Goal: Transaction & Acquisition: Purchase product/service

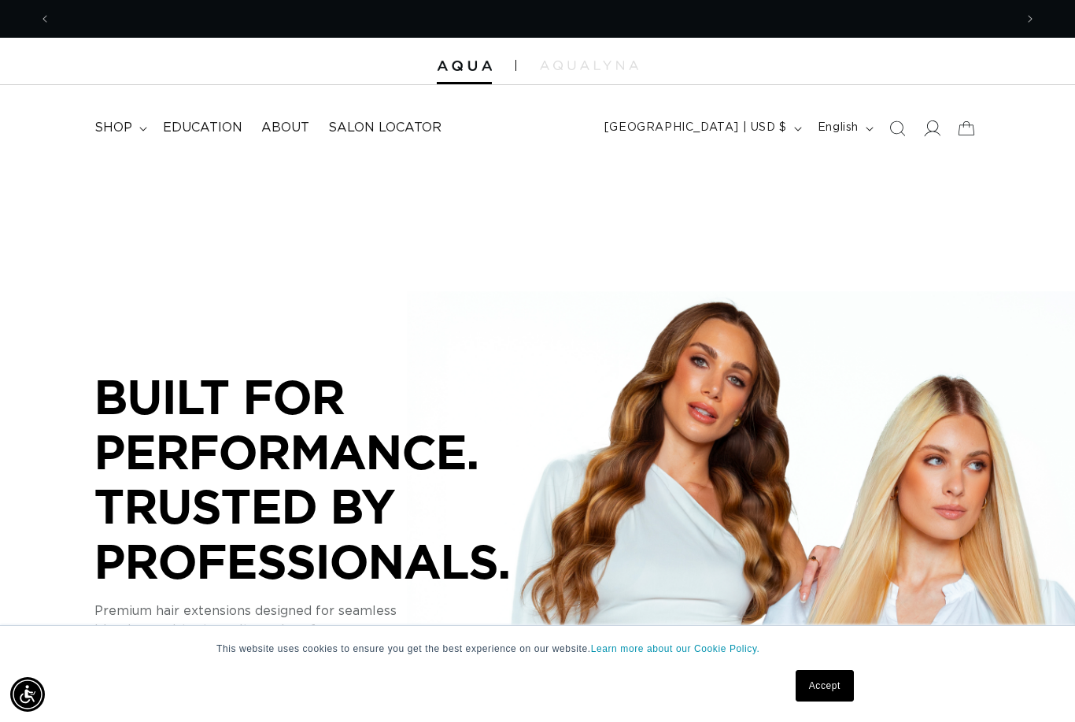
scroll to position [0, 963]
click at [940, 134] on icon at bounding box center [933, 128] width 17 height 16
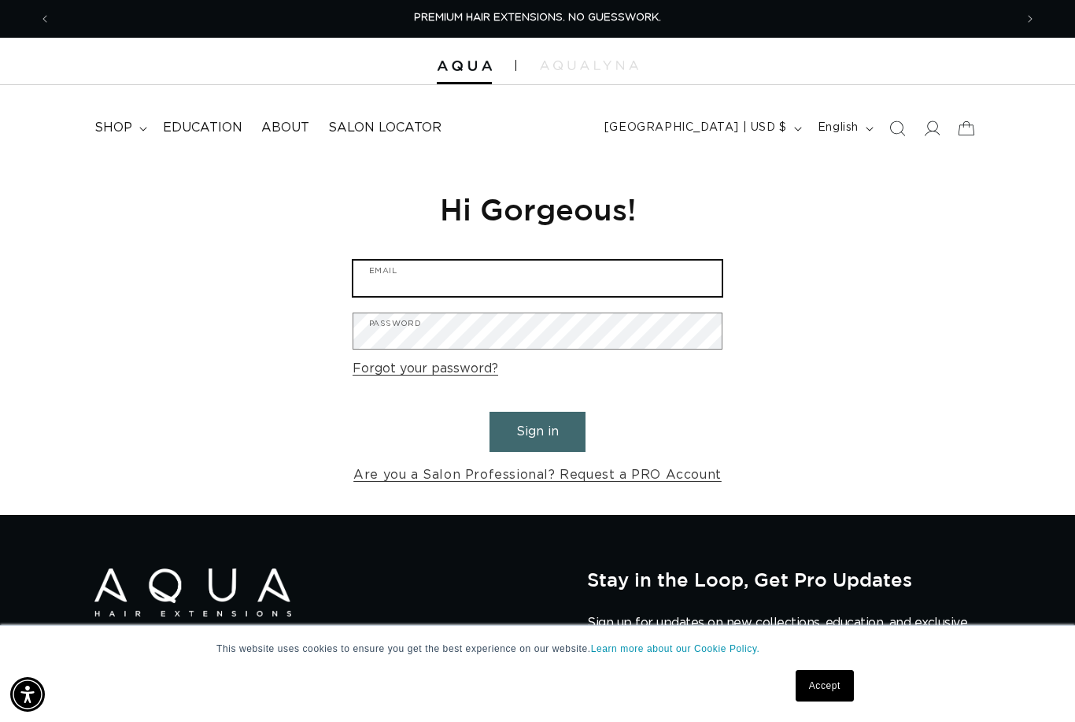
click at [557, 276] on input "Email" at bounding box center [537, 278] width 368 height 35
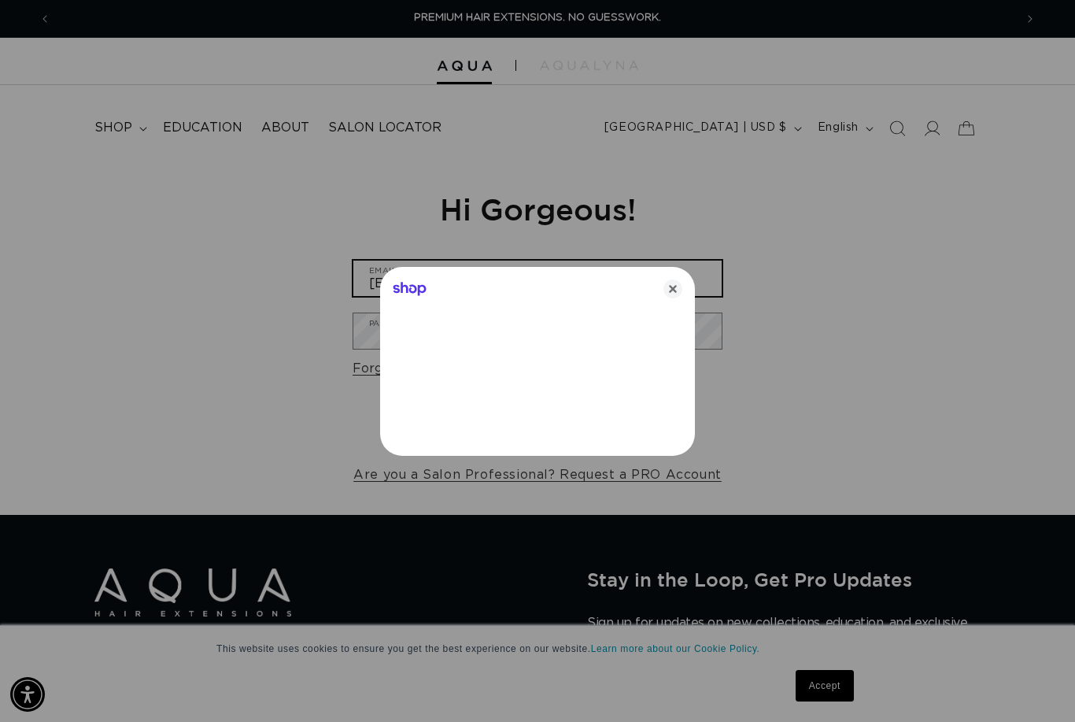
type input "info@lemondropsalon.com"
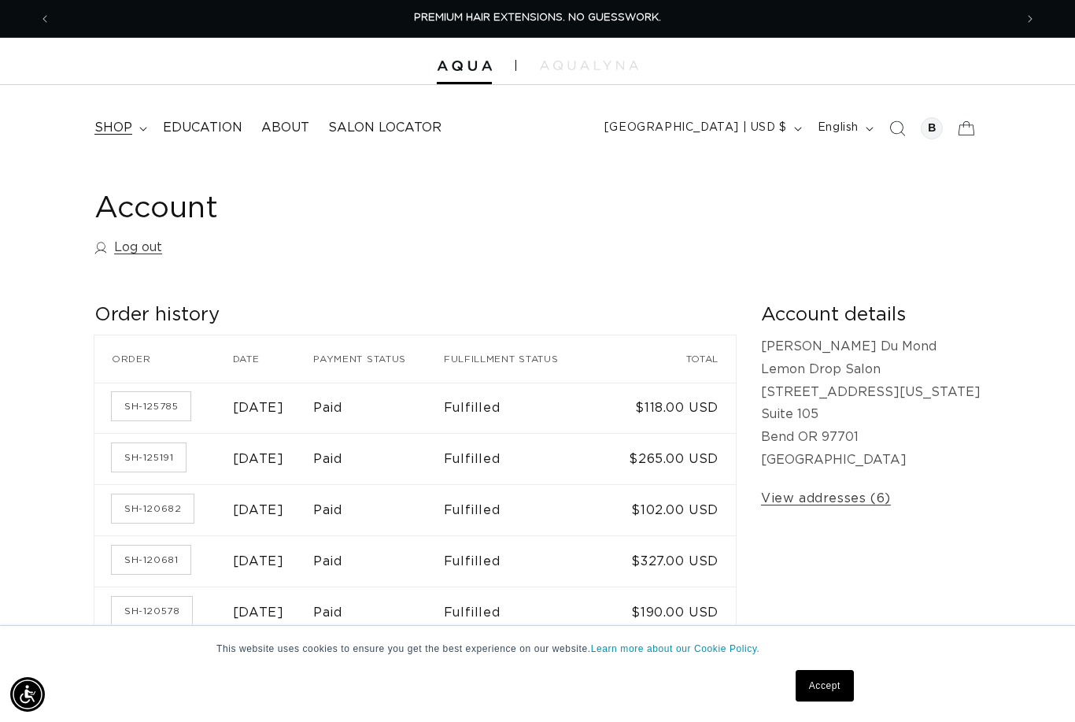
click at [128, 130] on span "shop" at bounding box center [113, 128] width 38 height 17
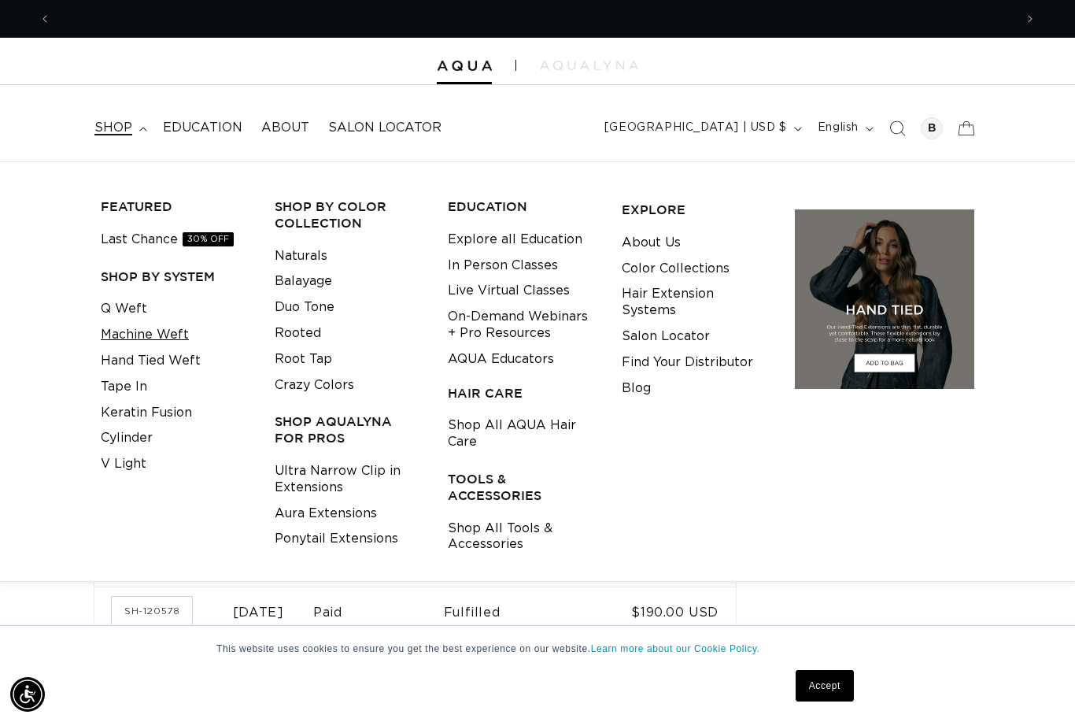
scroll to position [0, 1927]
click at [123, 331] on link "Machine Weft" at bounding box center [145, 335] width 88 height 26
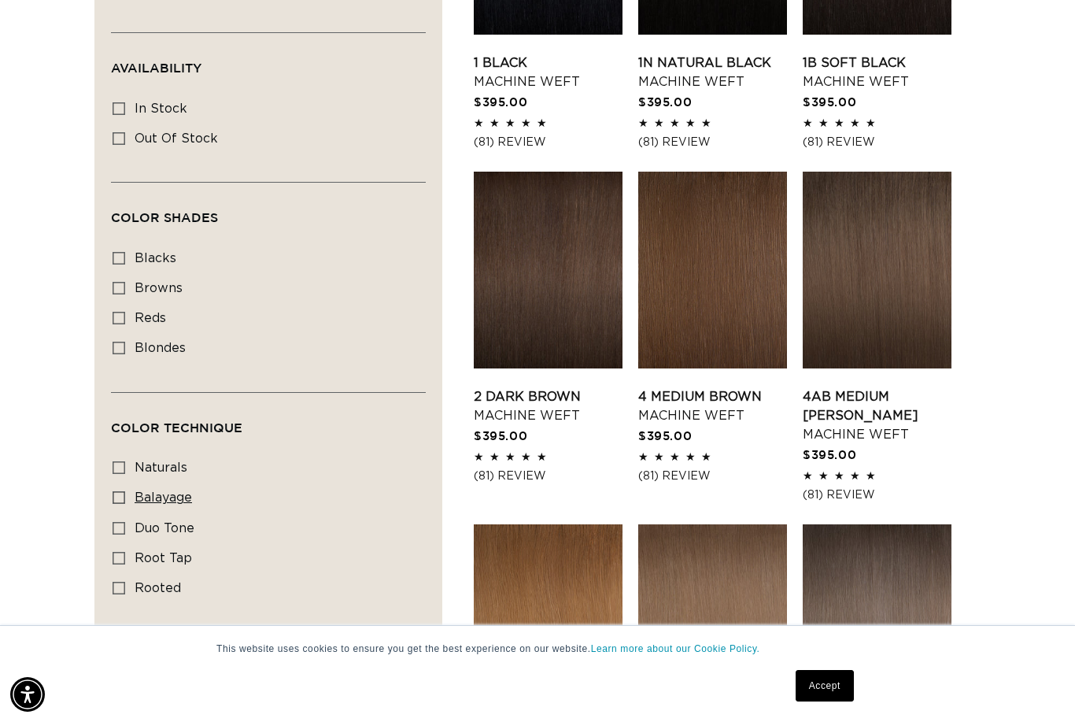
click at [120, 504] on icon at bounding box center [119, 497] width 13 height 13
click at [120, 504] on input "balayage balayage (3 products)" at bounding box center [119, 497] width 13 height 13
checkbox input "true"
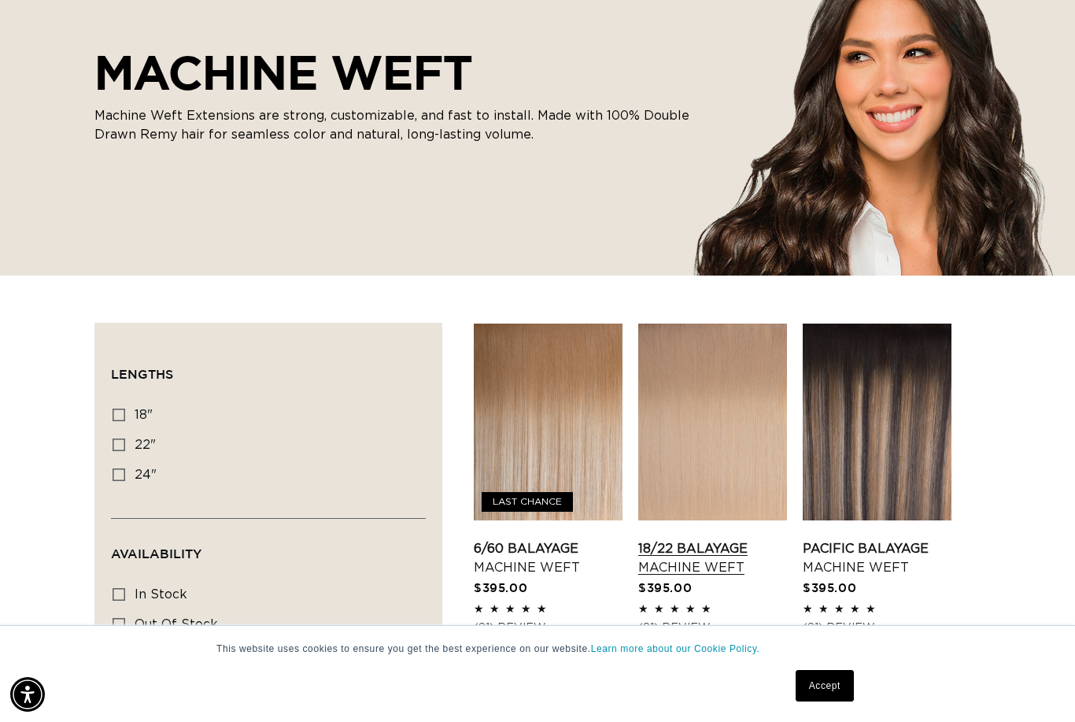
scroll to position [0, 1927]
click at [693, 539] on link "18/22 Balayage Machine Weft" at bounding box center [712, 558] width 149 height 38
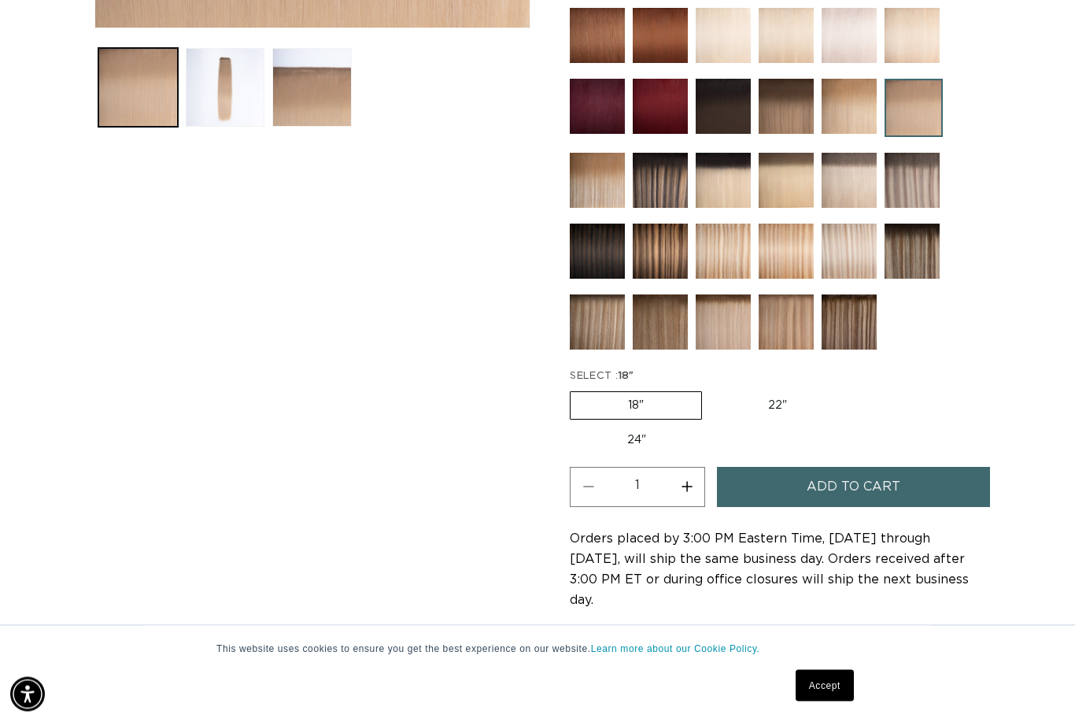
scroll to position [625, 0]
click at [669, 414] on label "18" Variant sold out or unavailable" at bounding box center [636, 405] width 132 height 28
click at [575, 389] on input "18" Variant sold out or unavailable" at bounding box center [574, 388] width 1 height 1
click at [763, 406] on label "22" Variant sold out or unavailable" at bounding box center [778, 405] width 134 height 27
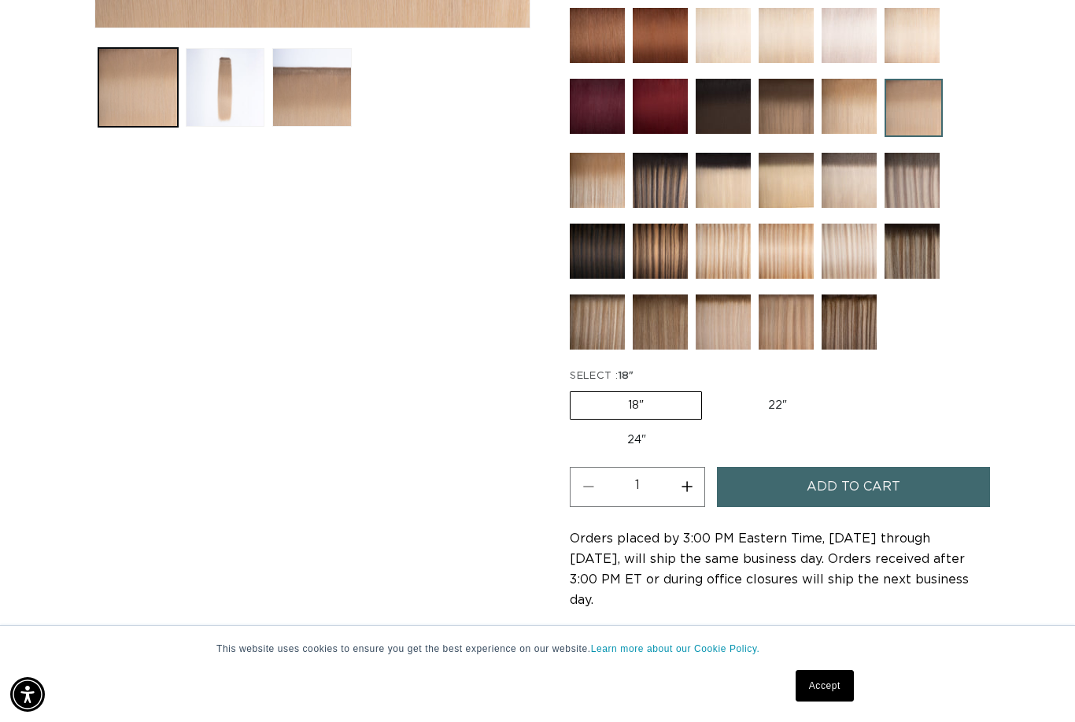
click at [711, 389] on input "22" Variant sold out or unavailable" at bounding box center [710, 388] width 1 height 1
radio input "true"
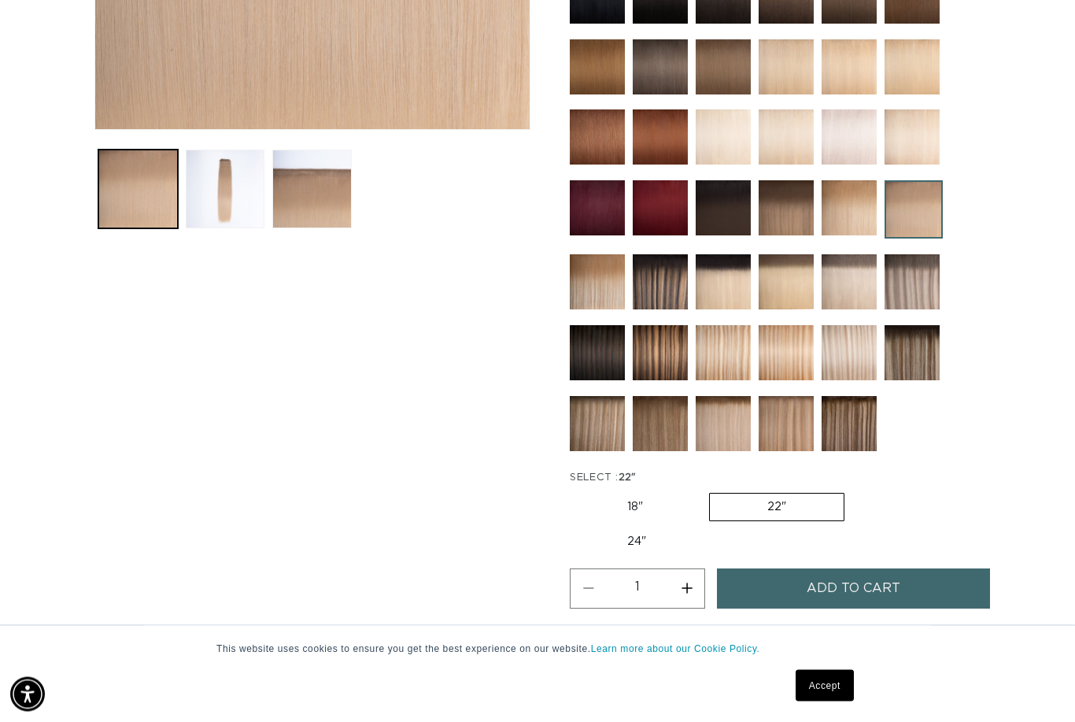
scroll to position [526, 0]
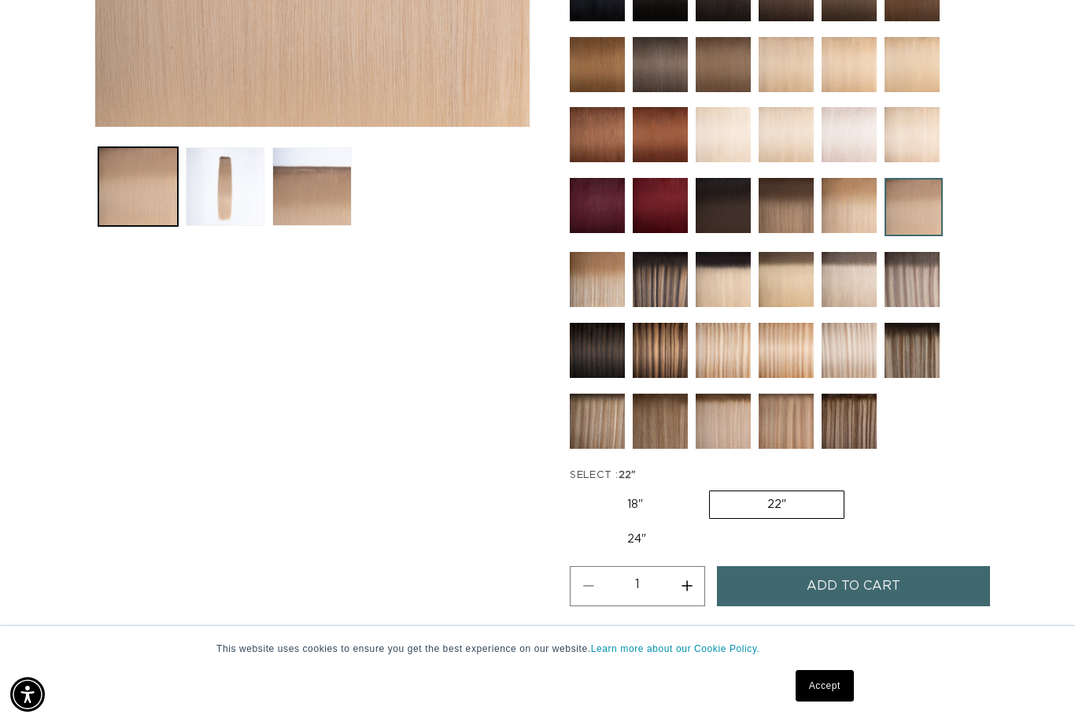
click at [660, 507] on label "18" Variant sold out or unavailable" at bounding box center [635, 504] width 131 height 27
click at [575, 488] on input "18" Variant sold out or unavailable" at bounding box center [574, 487] width 1 height 1
radio input "true"
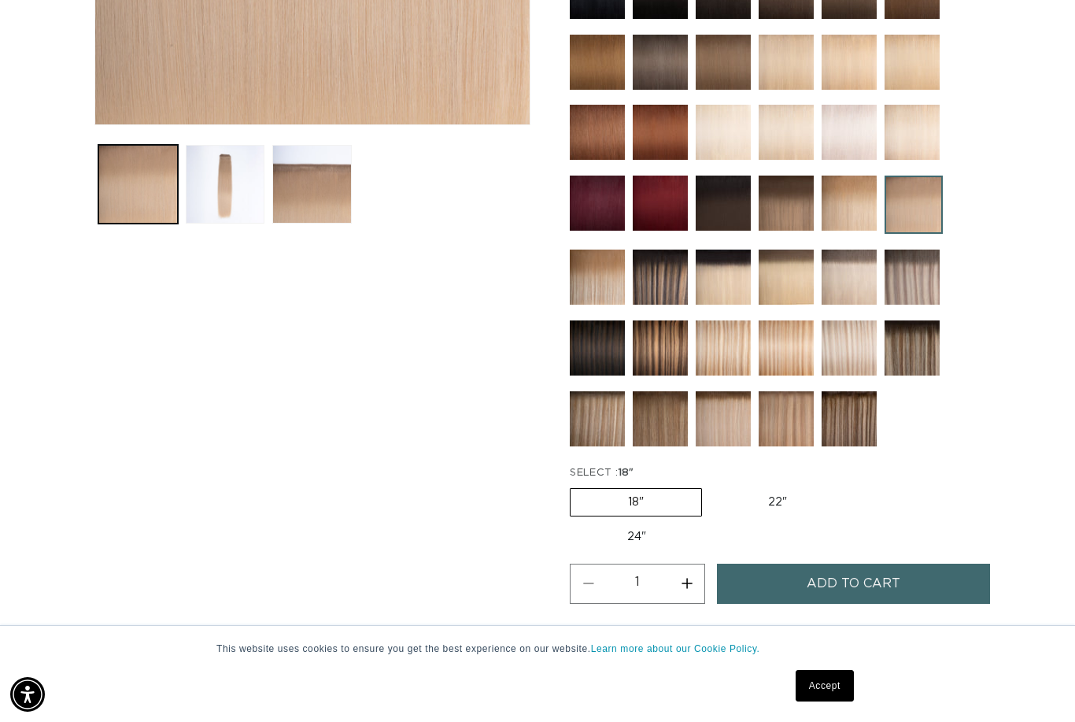
scroll to position [0, 1927]
click at [684, 564] on button "Increase quantity for 18/22 Balayage - Machine Weft" at bounding box center [686, 584] width 35 height 40
click at [591, 564] on button "Decrease quantity for 18/22 Balayage - Machine Weft" at bounding box center [588, 584] width 35 height 40
type input "1"
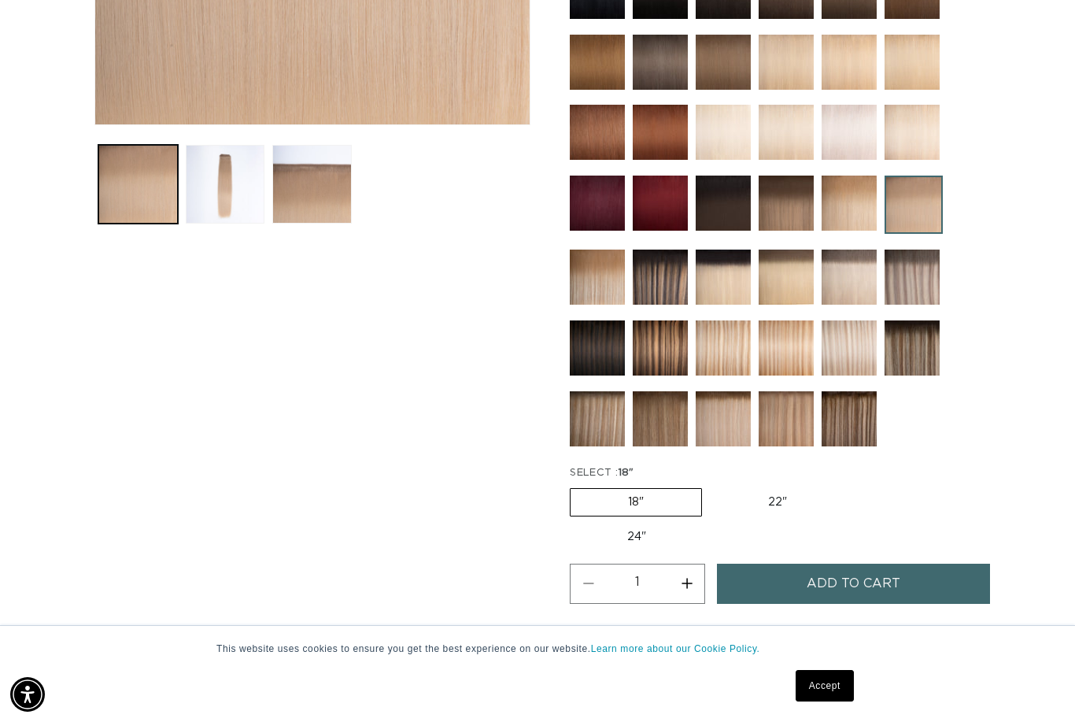
click at [817, 567] on span "Add to cart" at bounding box center [854, 584] width 94 height 40
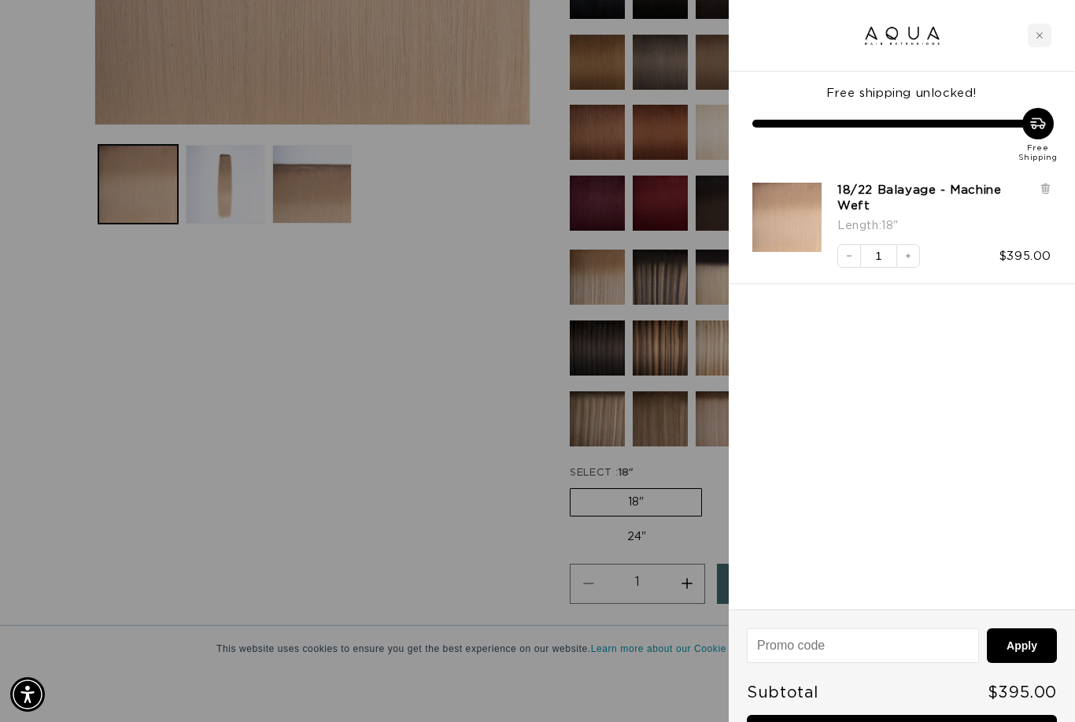
scroll to position [0, 963]
click at [1038, 33] on icon "Close cart" at bounding box center [1040, 35] width 8 height 8
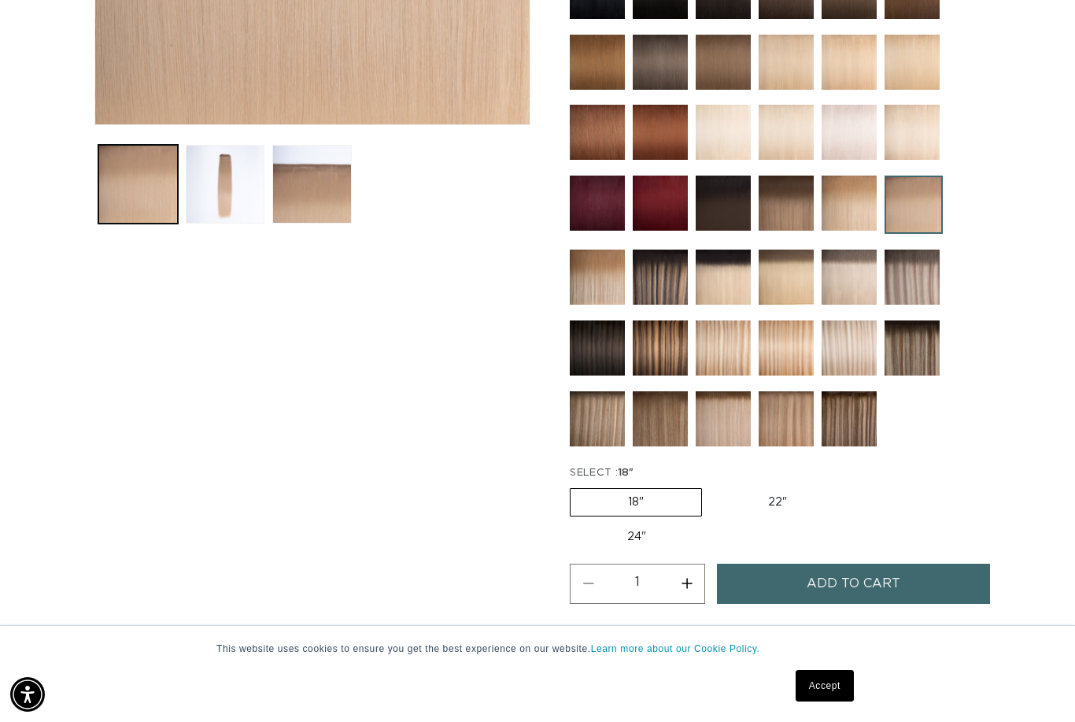
scroll to position [0, 1927]
click at [771, 508] on label "22" Variant sold out or unavailable" at bounding box center [778, 502] width 134 height 27
click at [711, 486] on input "22" Variant sold out or unavailable" at bounding box center [710, 485] width 1 height 1
radio input "true"
click at [764, 564] on button "Add to cart" at bounding box center [853, 584] width 272 height 40
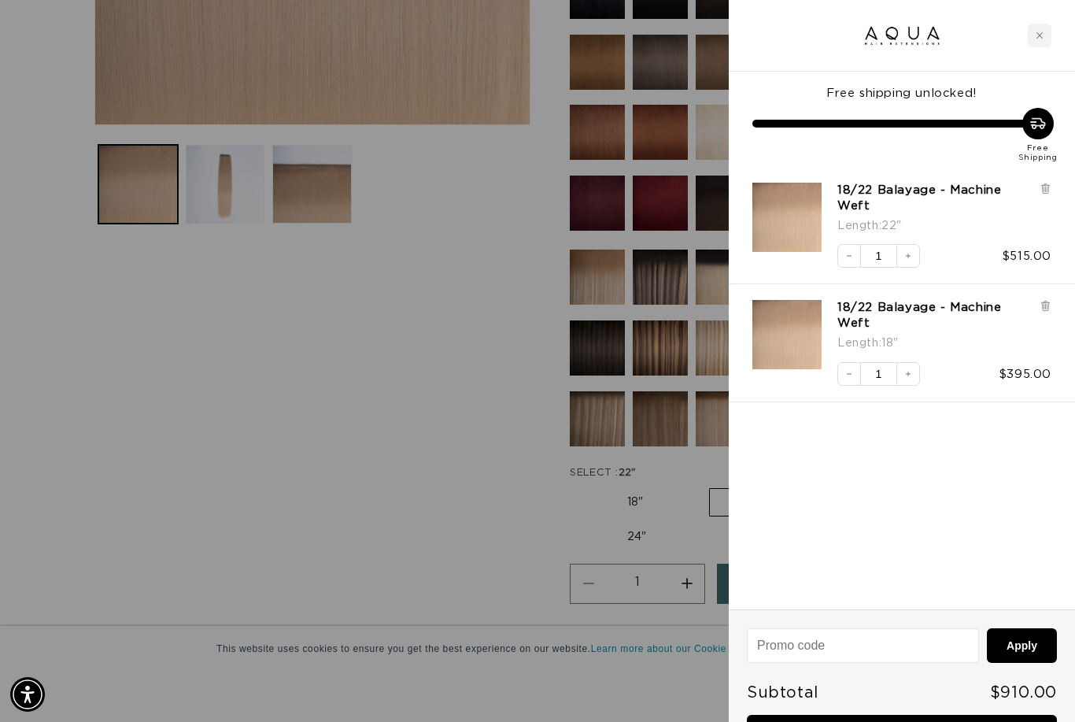
click at [360, 483] on div at bounding box center [537, 361] width 1075 height 722
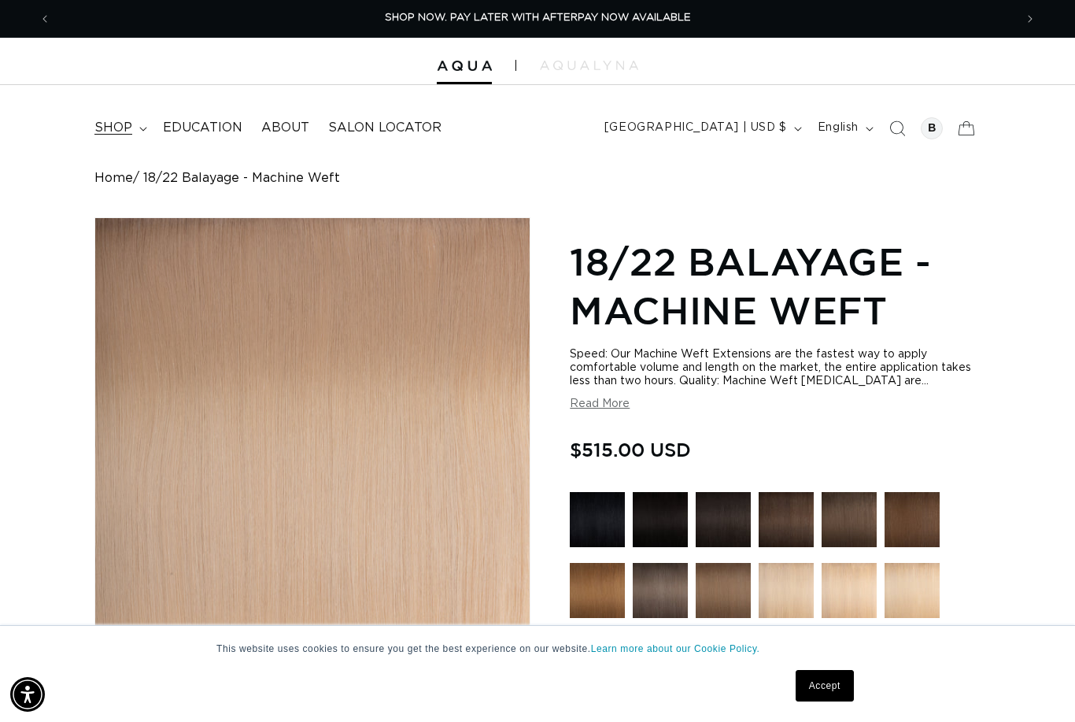
click at [129, 122] on span "shop" at bounding box center [113, 128] width 38 height 17
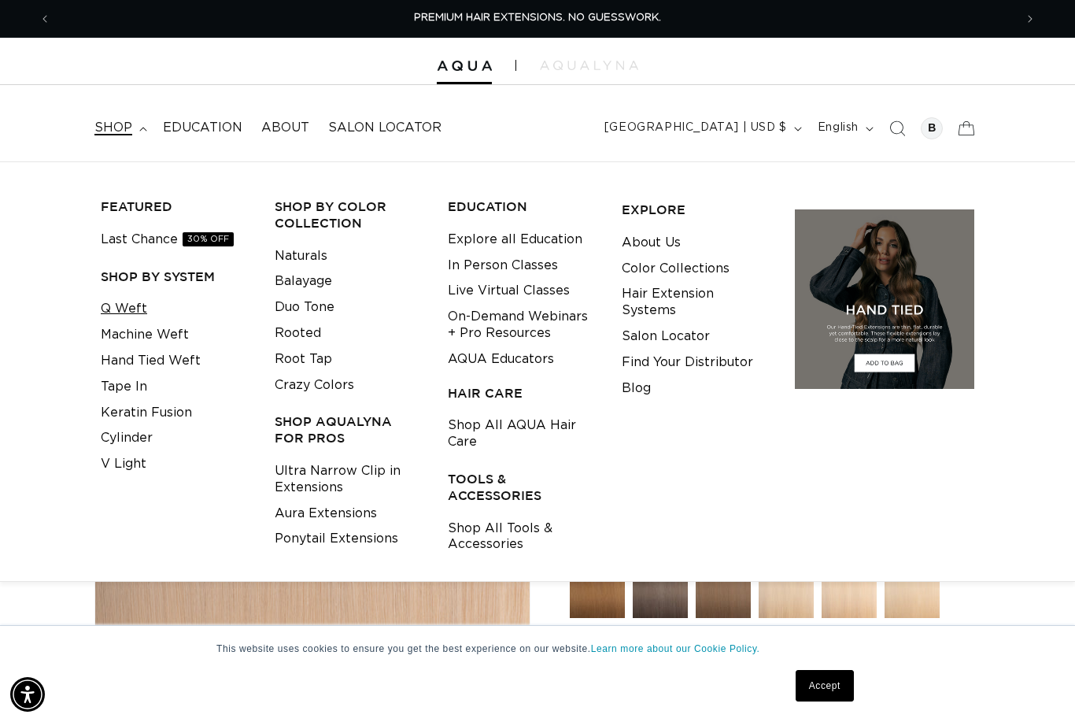
click at [128, 302] on link "Q Weft" at bounding box center [124, 309] width 46 height 26
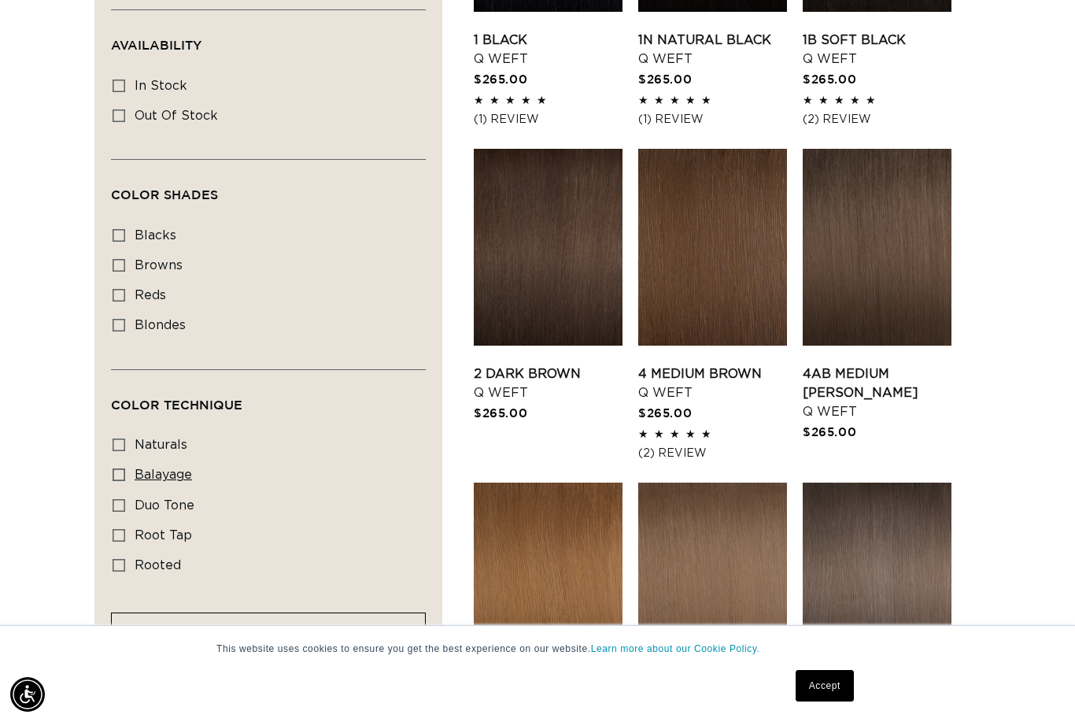
click at [117, 481] on icon at bounding box center [119, 474] width 13 height 13
click at [117, 481] on input "balayage balayage (5 products)" at bounding box center [119, 474] width 13 height 13
checkbox input "true"
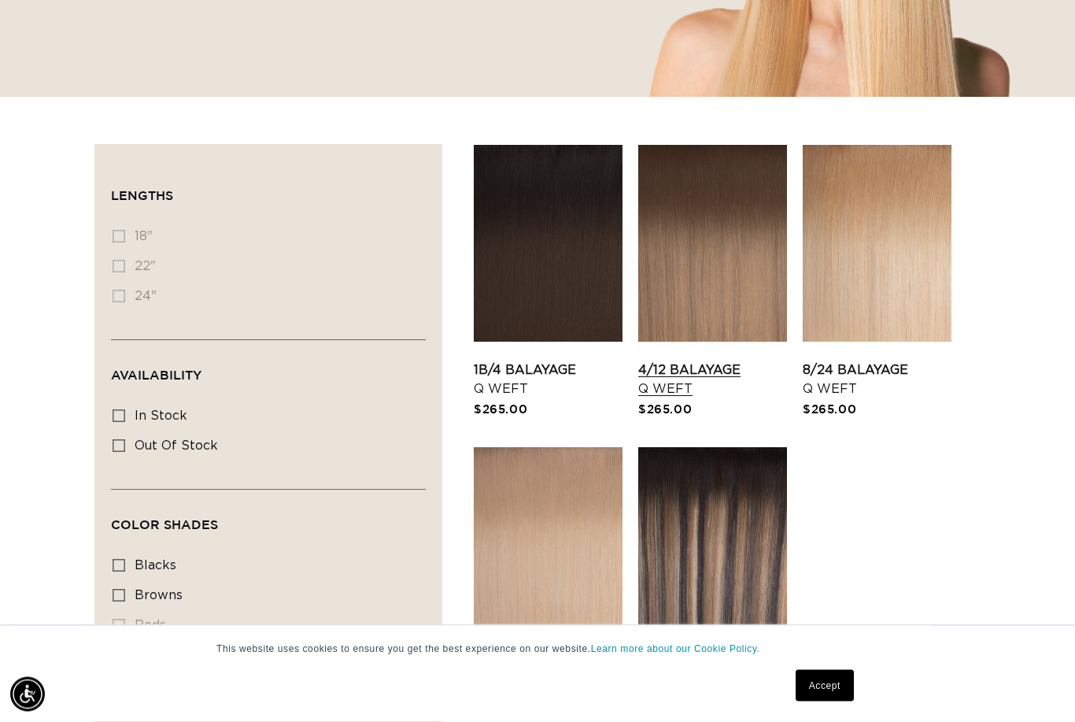
scroll to position [419, 0]
click at [708, 360] on link "4/12 Balayage Q Weft" at bounding box center [712, 379] width 149 height 38
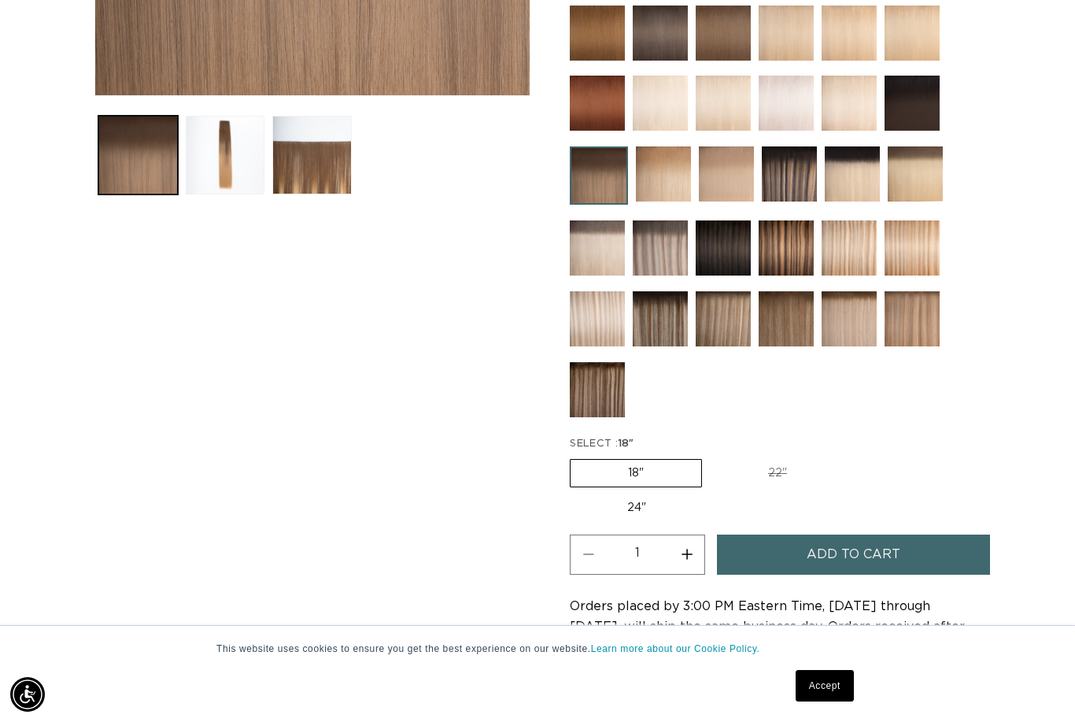
click at [704, 494] on label "24" Variant sold out or unavailable" at bounding box center [637, 507] width 134 height 27
click at [853, 457] on input "24" Variant sold out or unavailable" at bounding box center [852, 456] width 1 height 1
radio input "true"
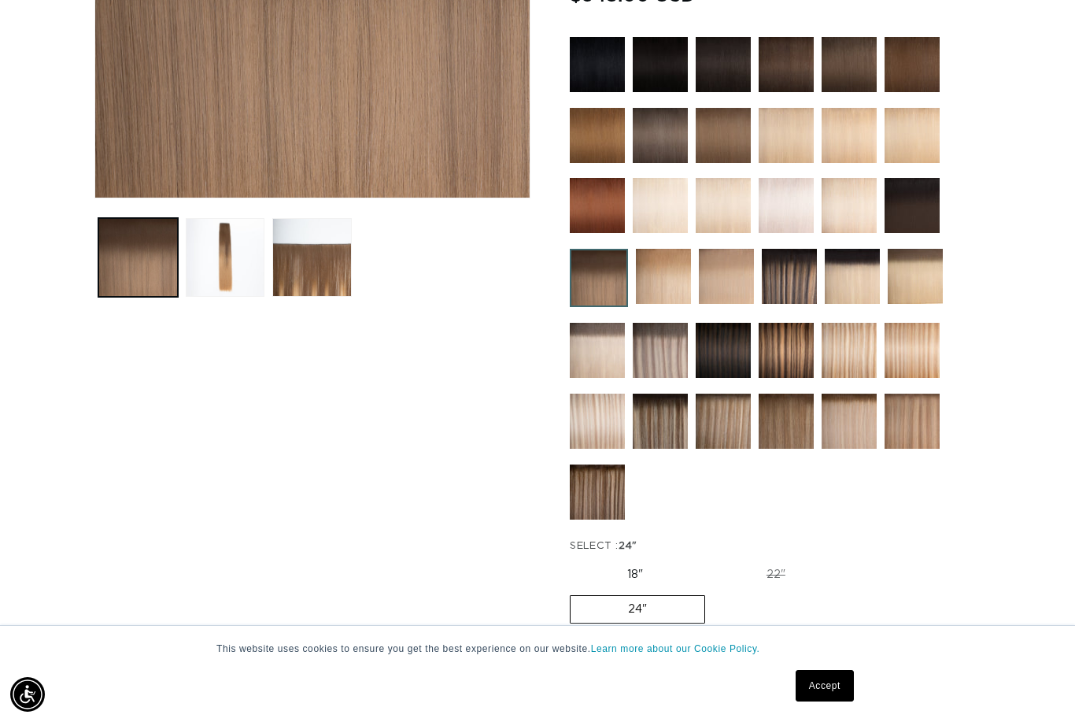
click at [910, 637] on button "Add to cart" at bounding box center [853, 657] width 272 height 40
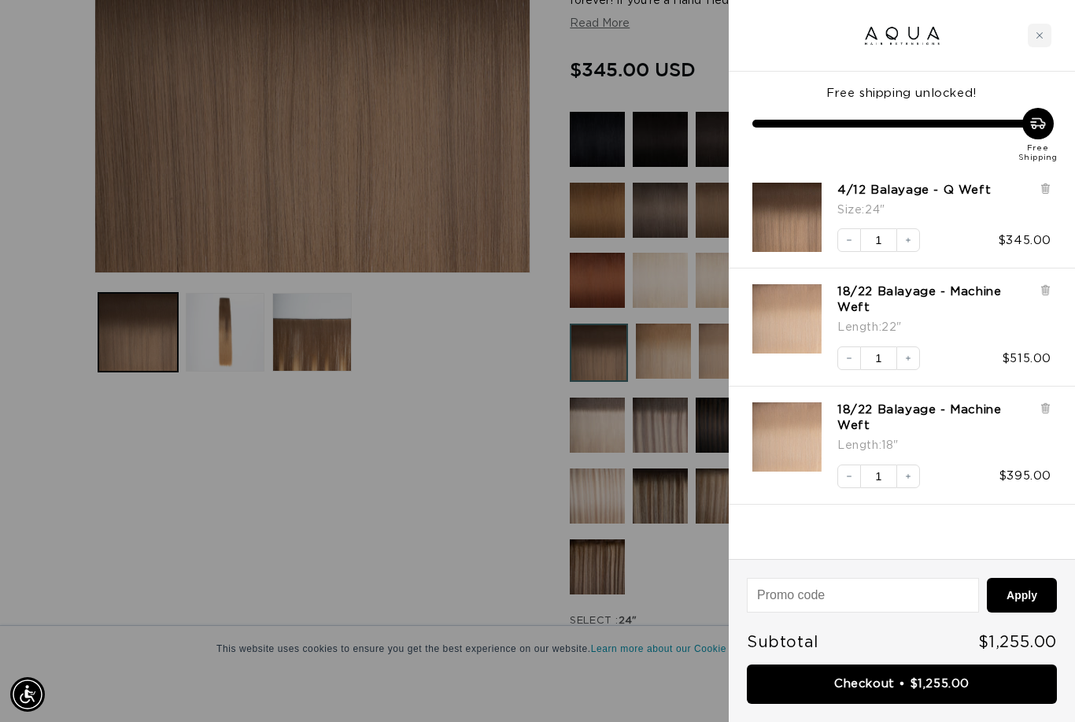
scroll to position [0, 1927]
click at [1039, 42] on div "Close cart" at bounding box center [1040, 36] width 24 height 24
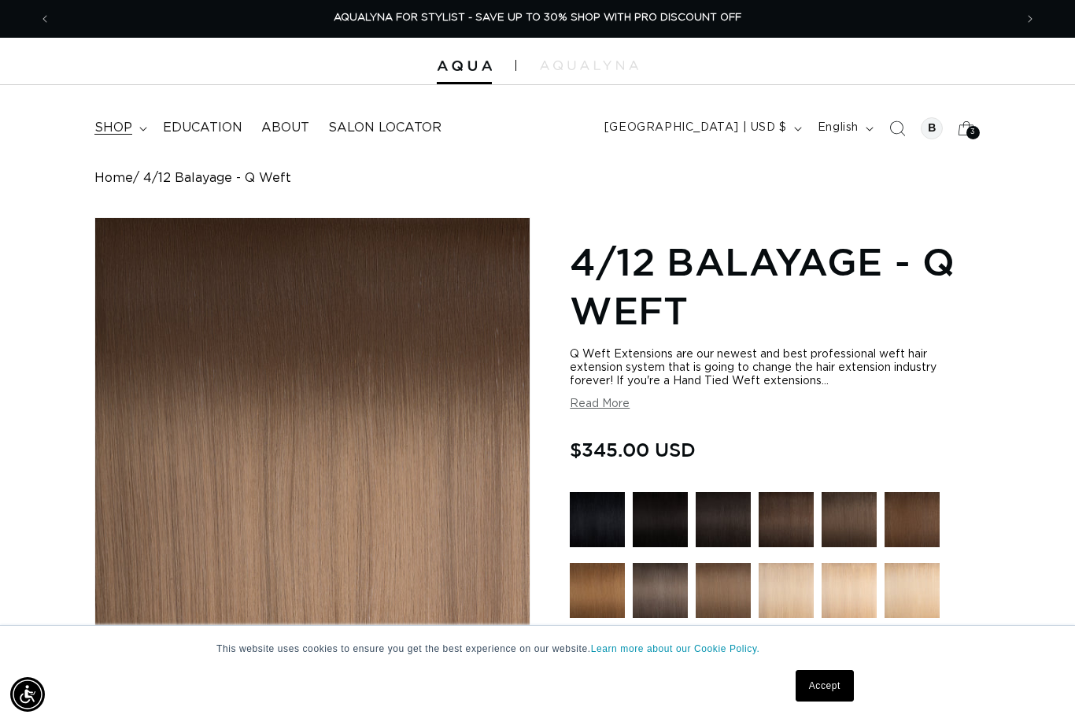
click at [130, 135] on span "shop" at bounding box center [113, 128] width 38 height 17
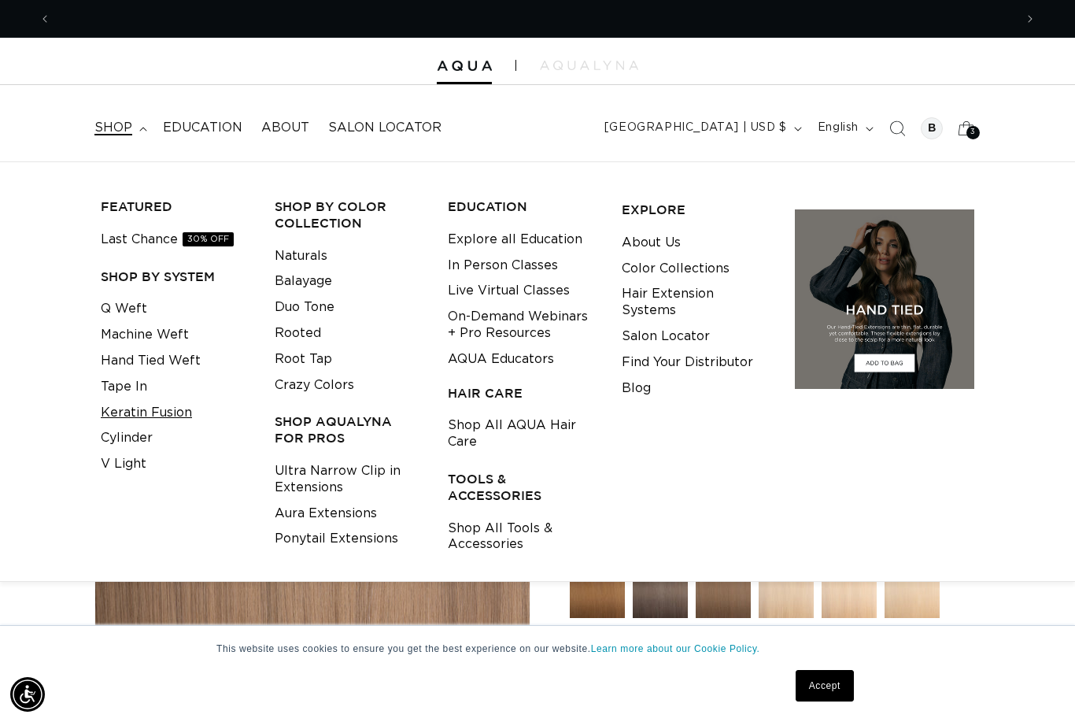
scroll to position [0, 0]
click at [142, 435] on link "Cylinder" at bounding box center [127, 438] width 52 height 26
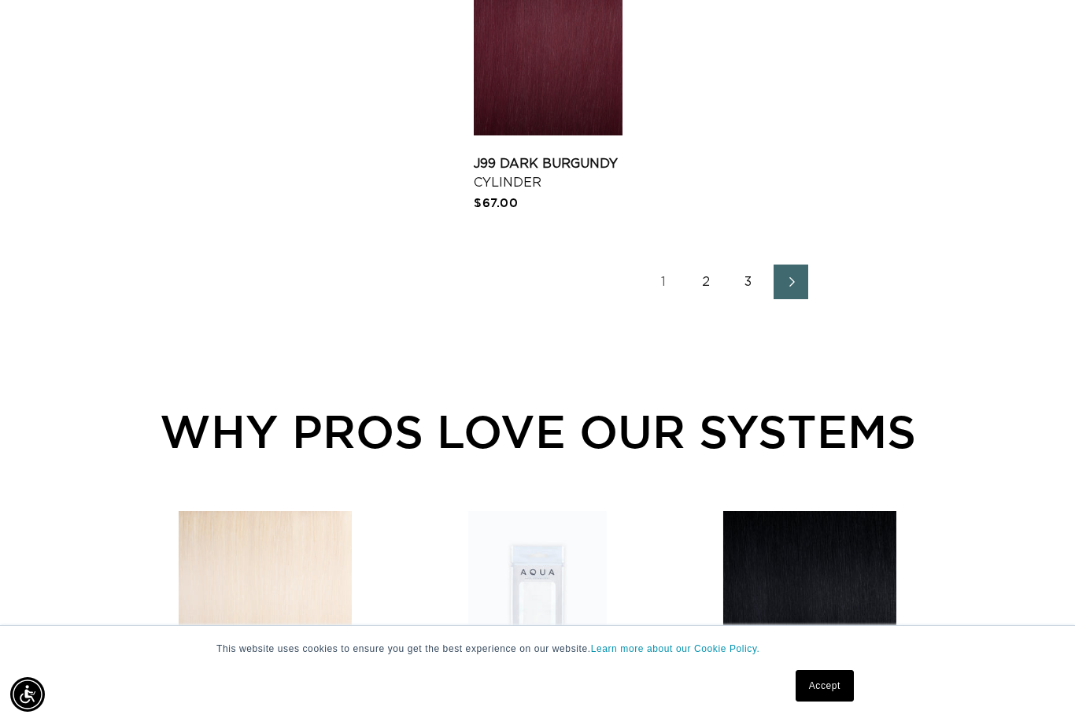
scroll to position [0, 963]
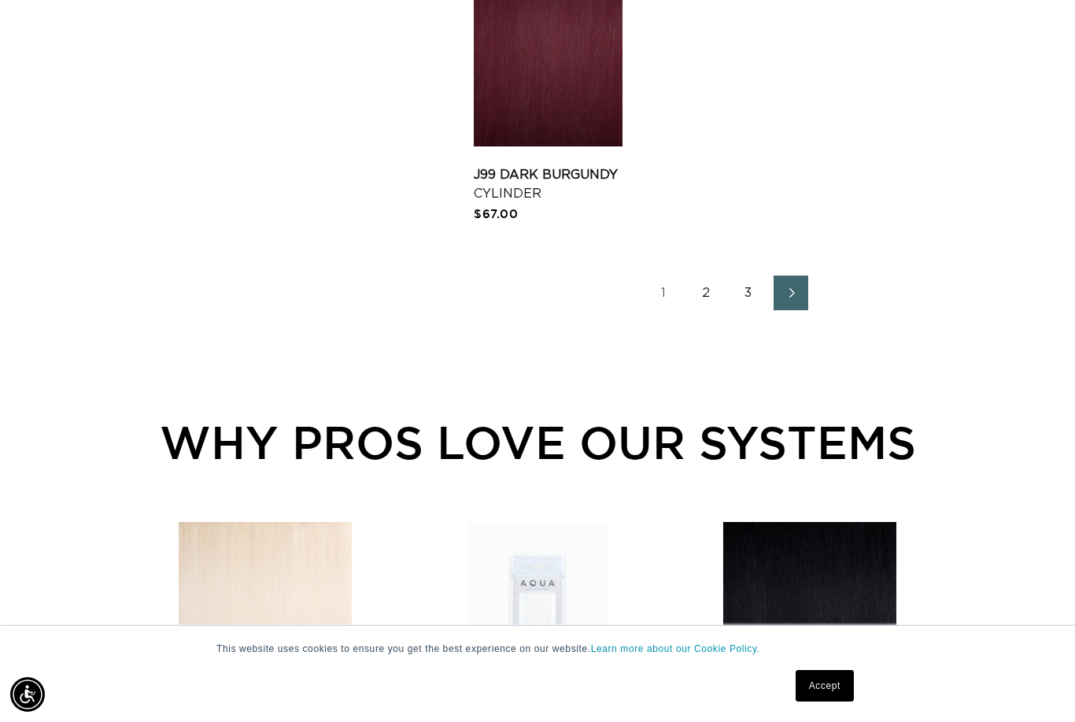
click at [712, 310] on link "2" at bounding box center [706, 292] width 35 height 35
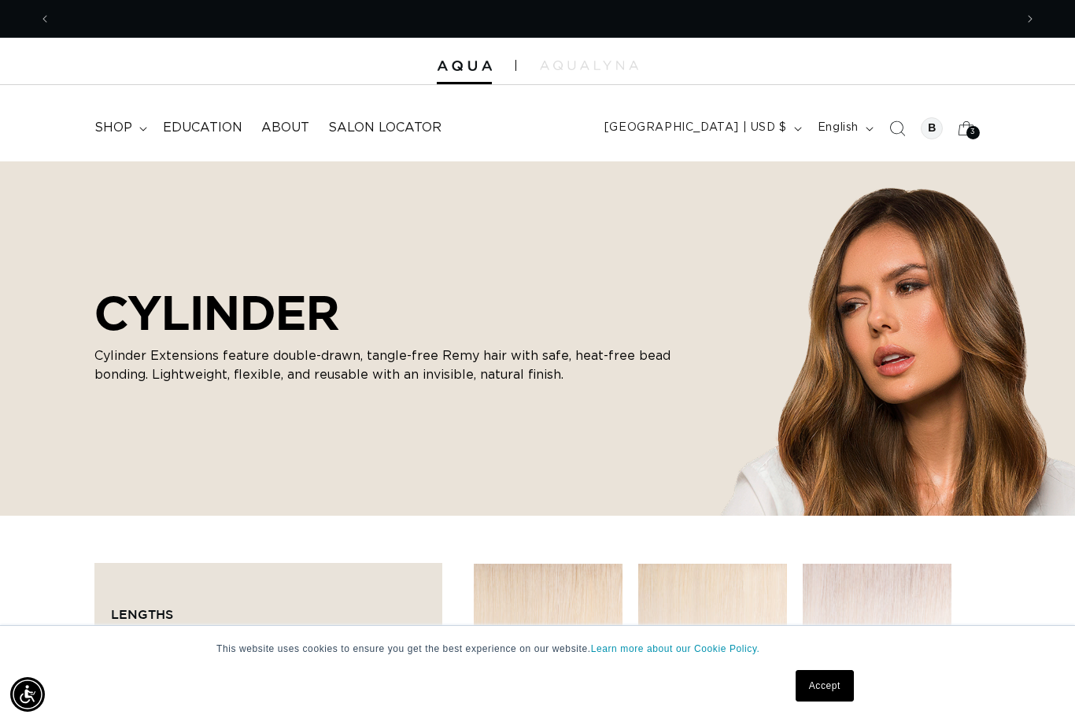
scroll to position [0, 1927]
click at [123, 127] on span "shop" at bounding box center [113, 128] width 38 height 17
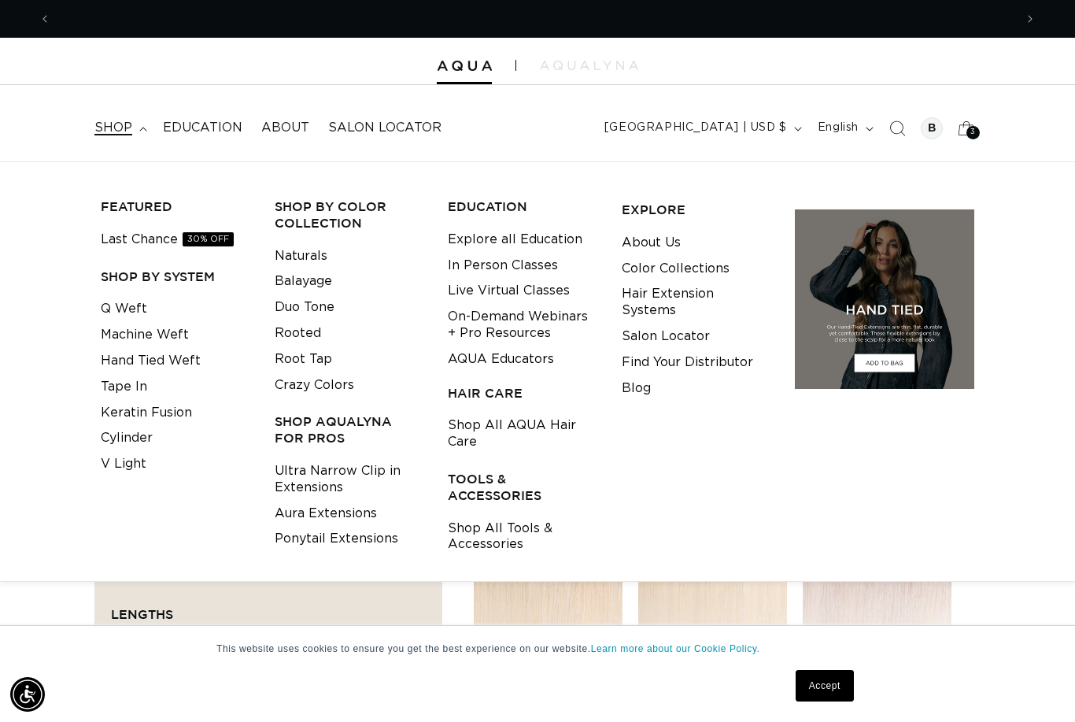
scroll to position [0, 963]
click at [470, 317] on link "On-Demand Webinars + Pro Resources" at bounding box center [523, 325] width 150 height 43
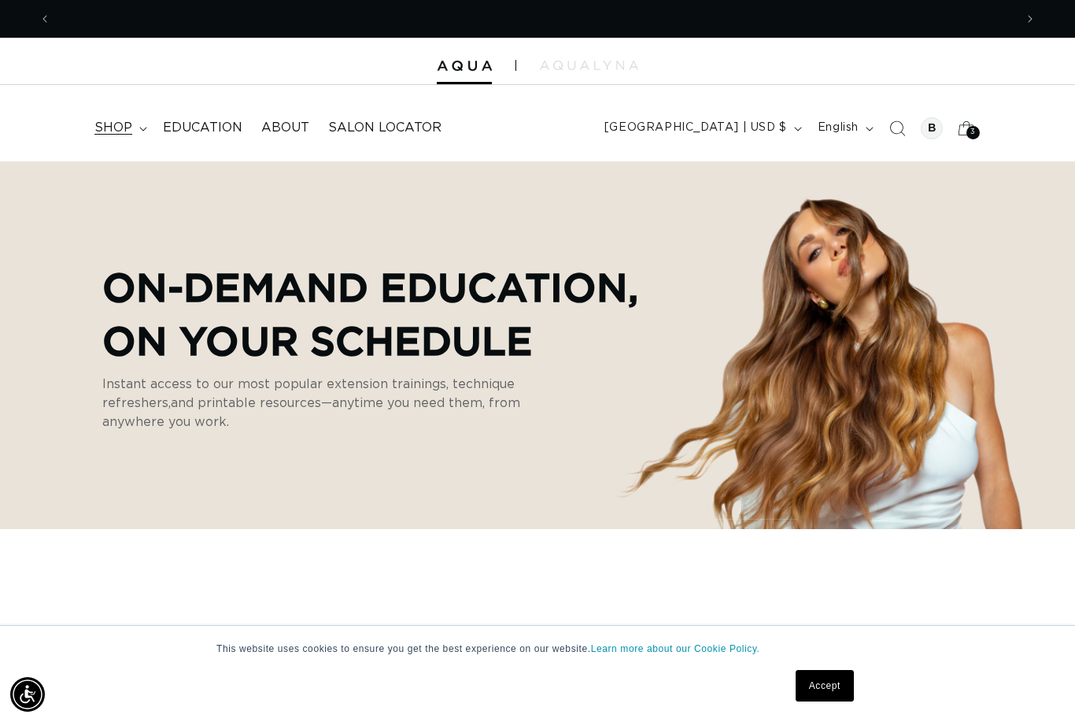
click at [128, 131] on span "shop" at bounding box center [113, 128] width 38 height 17
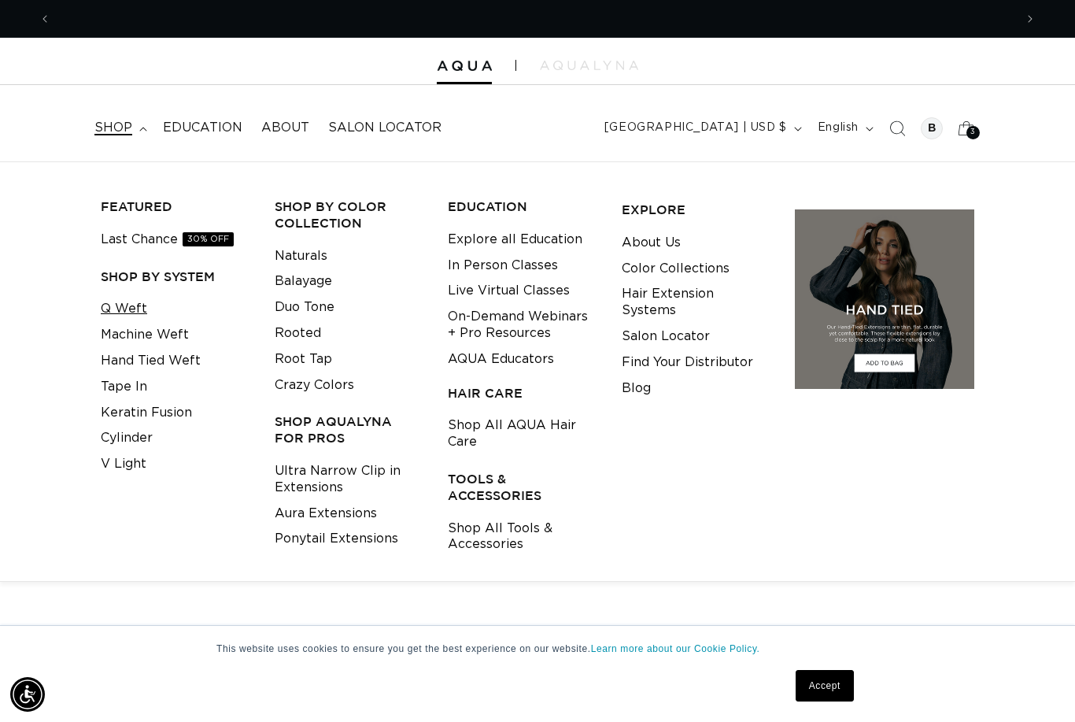
scroll to position [0, 963]
click at [115, 307] on link "Q Weft" at bounding box center [124, 309] width 46 height 26
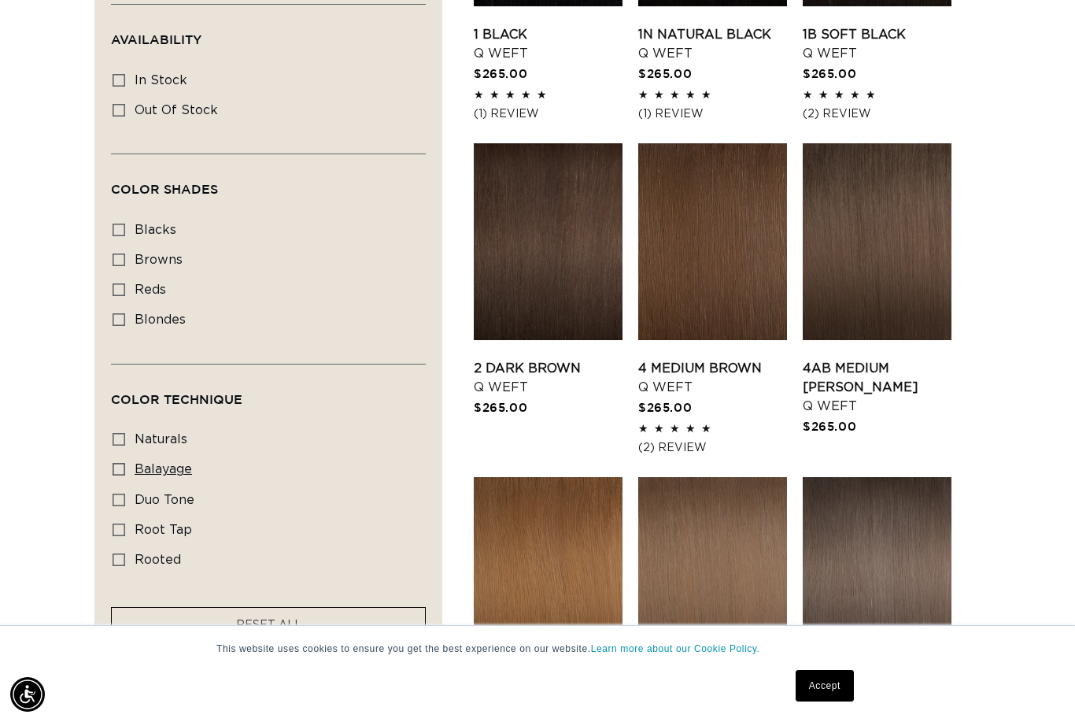
scroll to position [0, 963]
click at [116, 474] on icon at bounding box center [119, 469] width 13 height 13
click at [116, 474] on input "balayage balayage (5 products)" at bounding box center [119, 469] width 13 height 13
checkbox input "true"
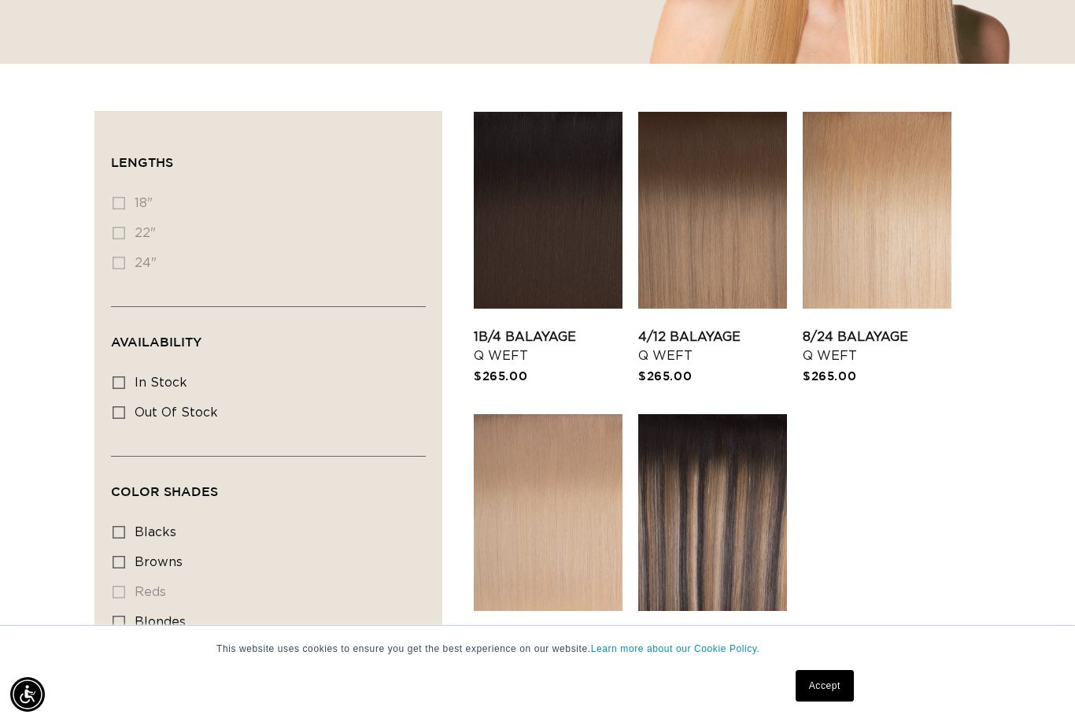
scroll to position [0, 1927]
click at [856, 327] on link "8/24 Balayage Q Weft" at bounding box center [877, 346] width 149 height 38
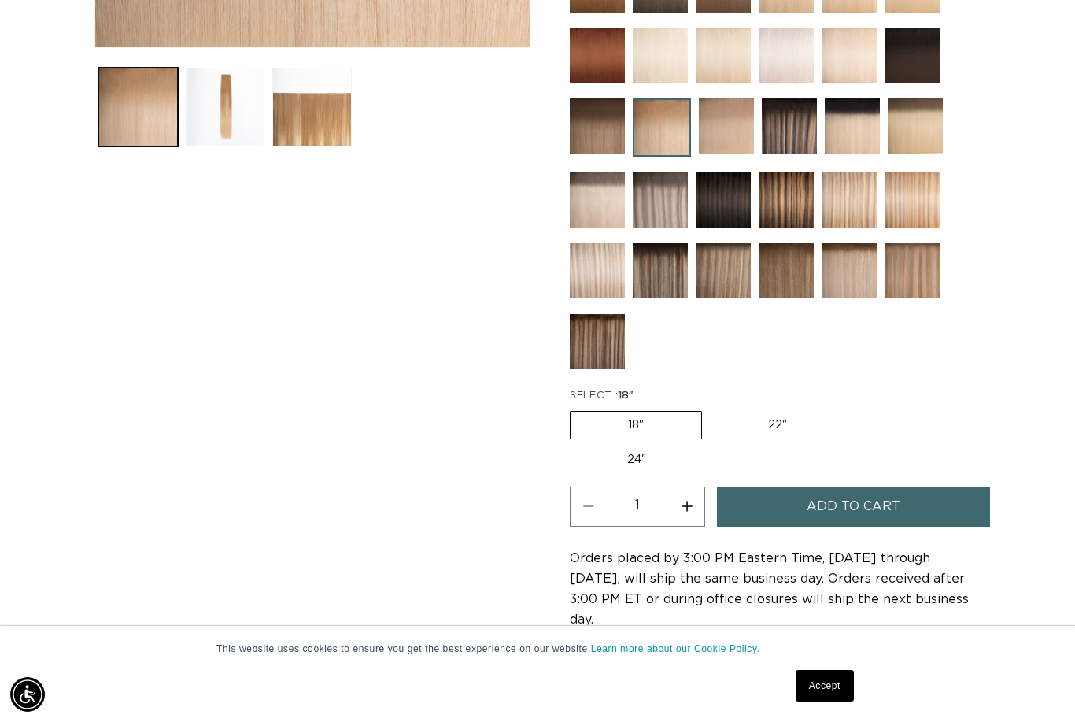
scroll to position [620, 0]
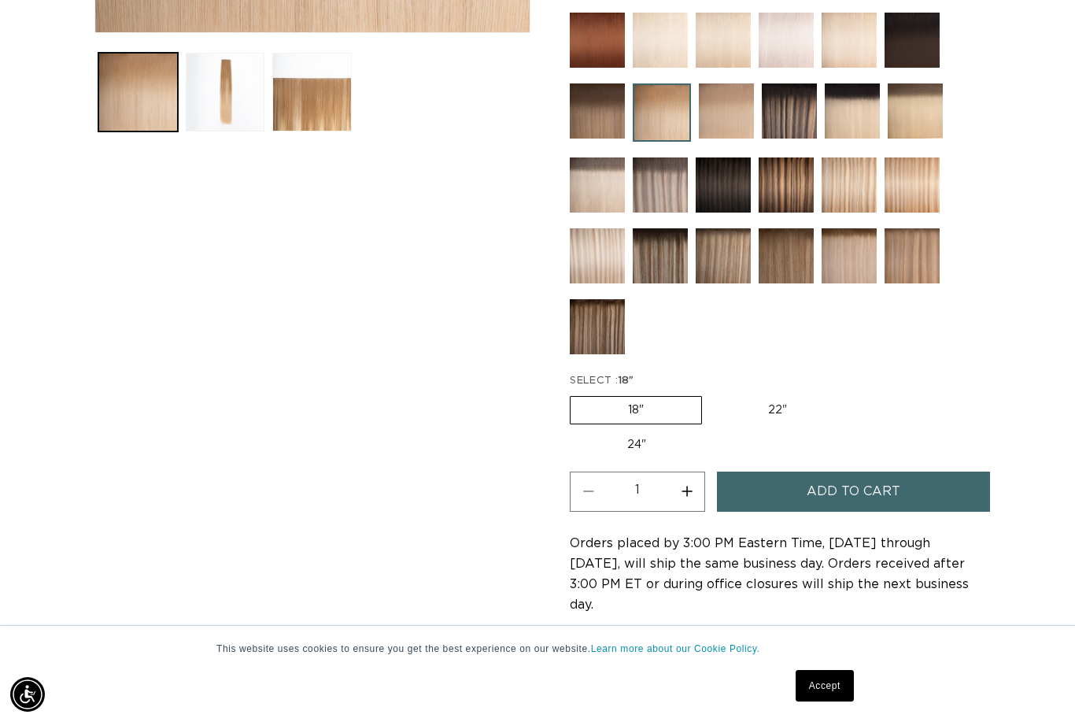
click at [689, 471] on button "Increase quantity for 8/24 Balayage - Q Weft" at bounding box center [686, 491] width 35 height 40
type input "3"
click at [310, 94] on button "Load image 3 in gallery view" at bounding box center [311, 92] width 79 height 79
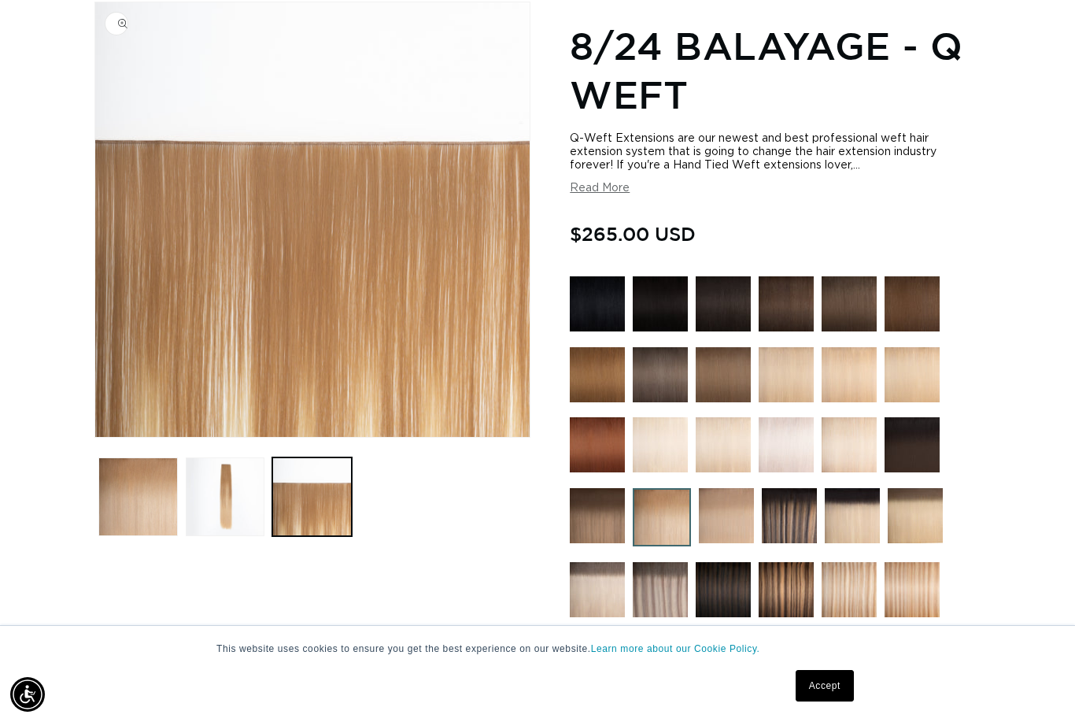
scroll to position [0, 0]
click at [726, 519] on img at bounding box center [726, 515] width 55 height 55
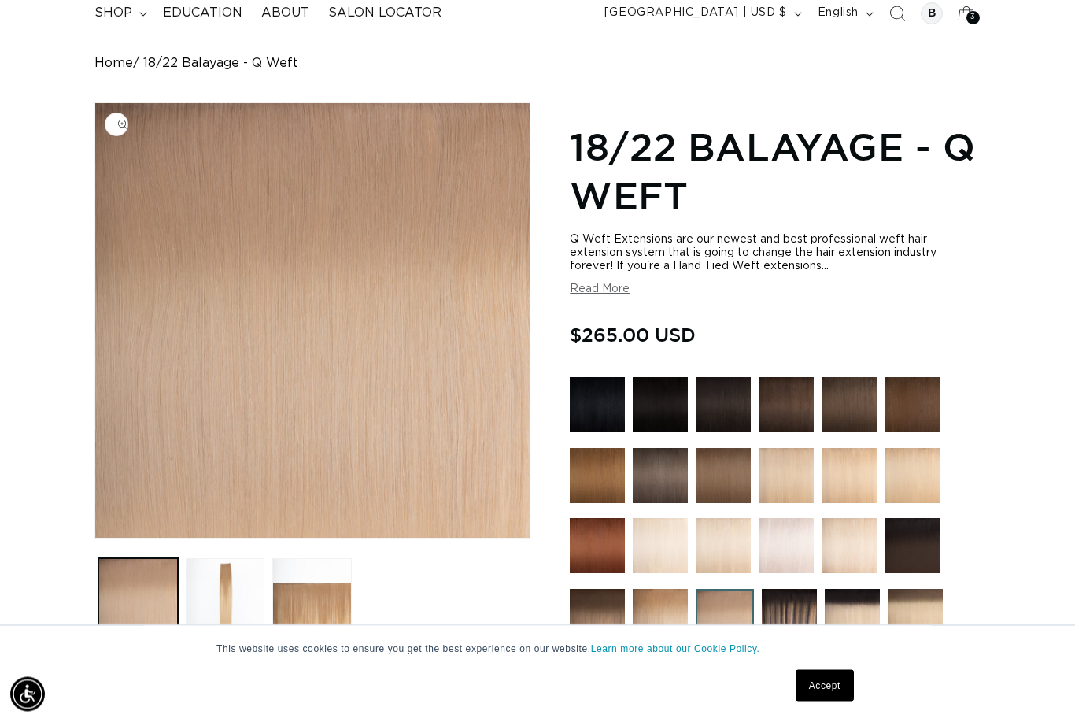
scroll to position [122, 0]
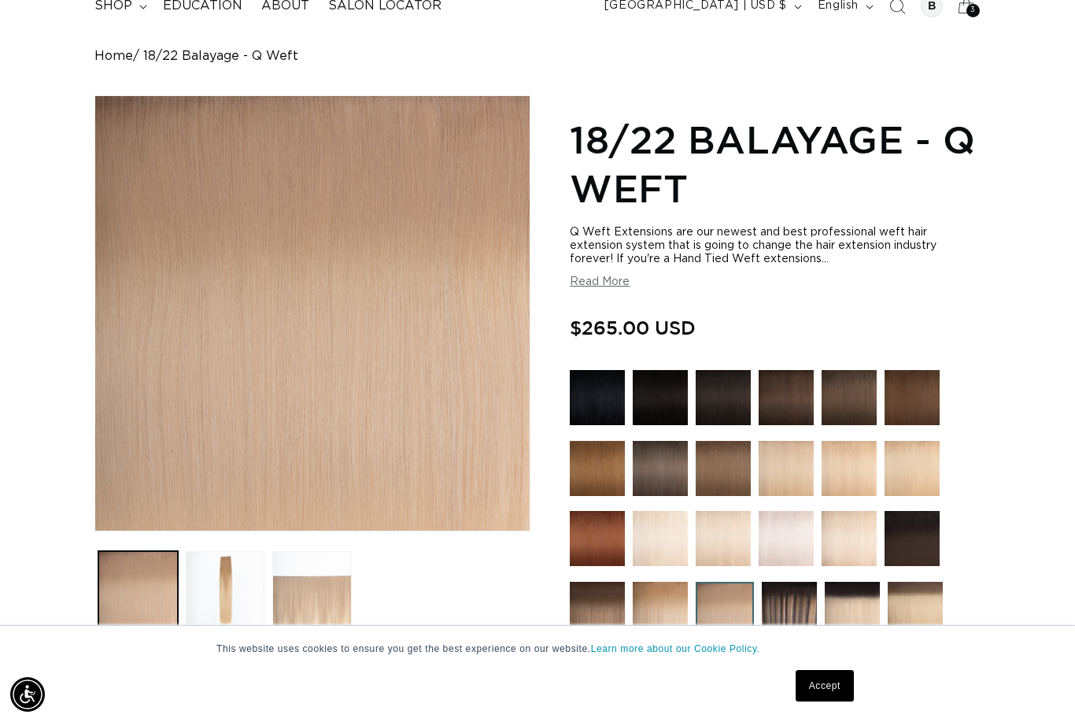
click at [320, 579] on button "Load image 3 in gallery view" at bounding box center [311, 590] width 79 height 79
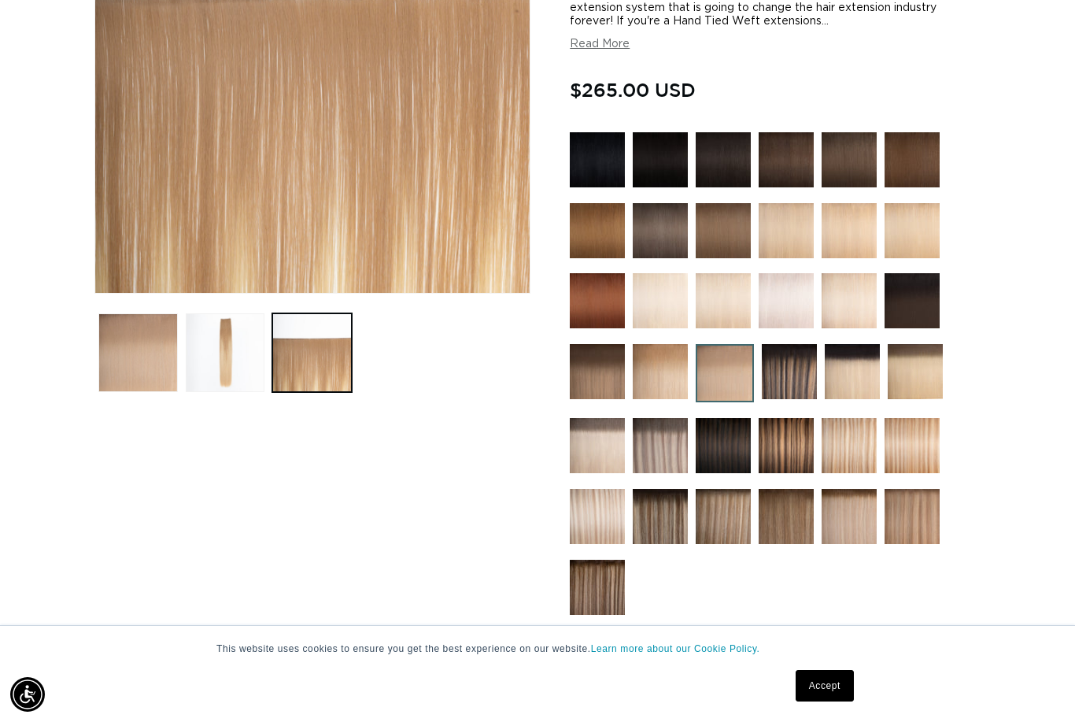
scroll to position [0, 963]
click at [213, 346] on button "Load image 2 in gallery view" at bounding box center [225, 352] width 79 height 79
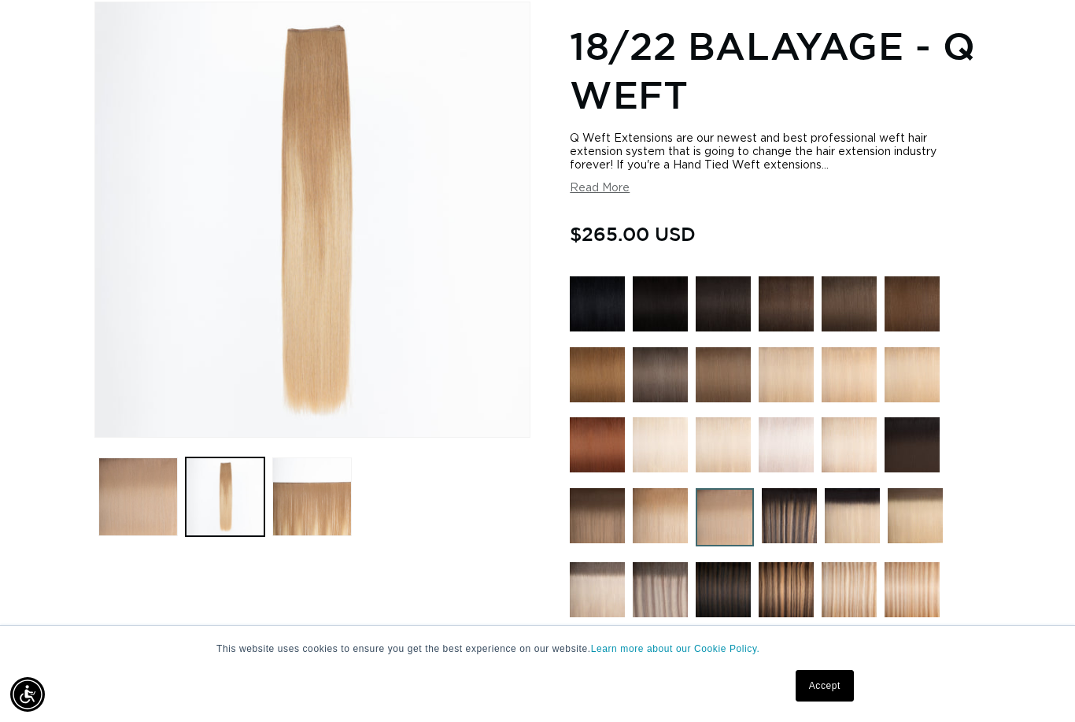
scroll to position [0, 1927]
click at [657, 524] on img at bounding box center [660, 515] width 55 height 55
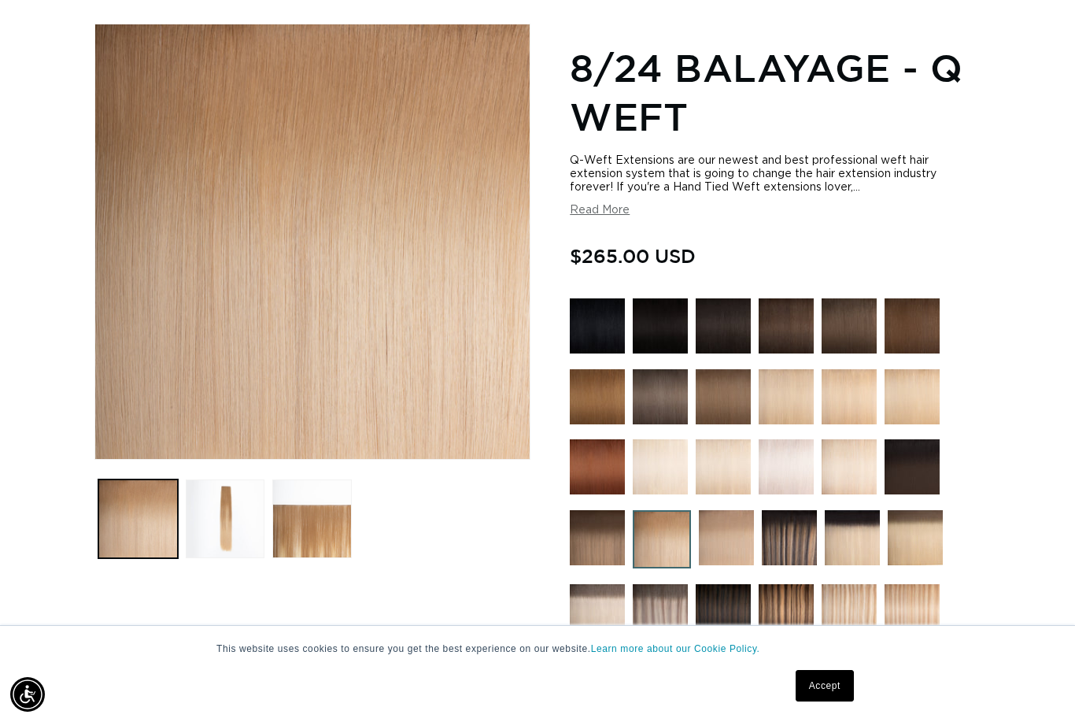
scroll to position [203, 0]
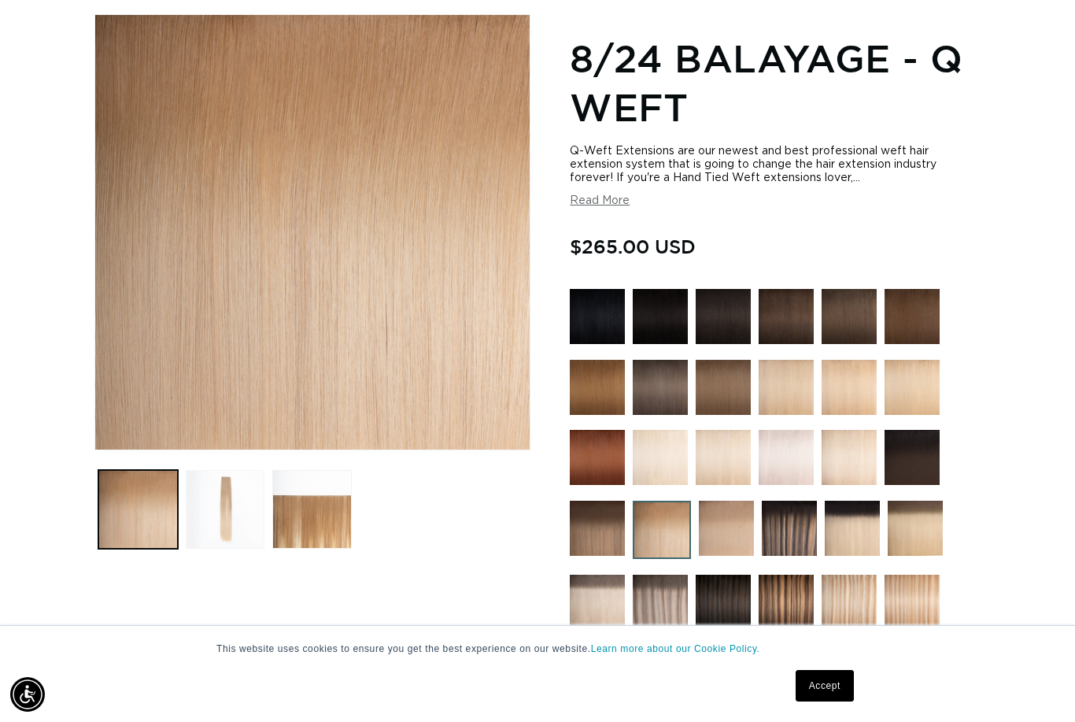
click at [246, 490] on button "Load image 2 in gallery view" at bounding box center [225, 509] width 79 height 79
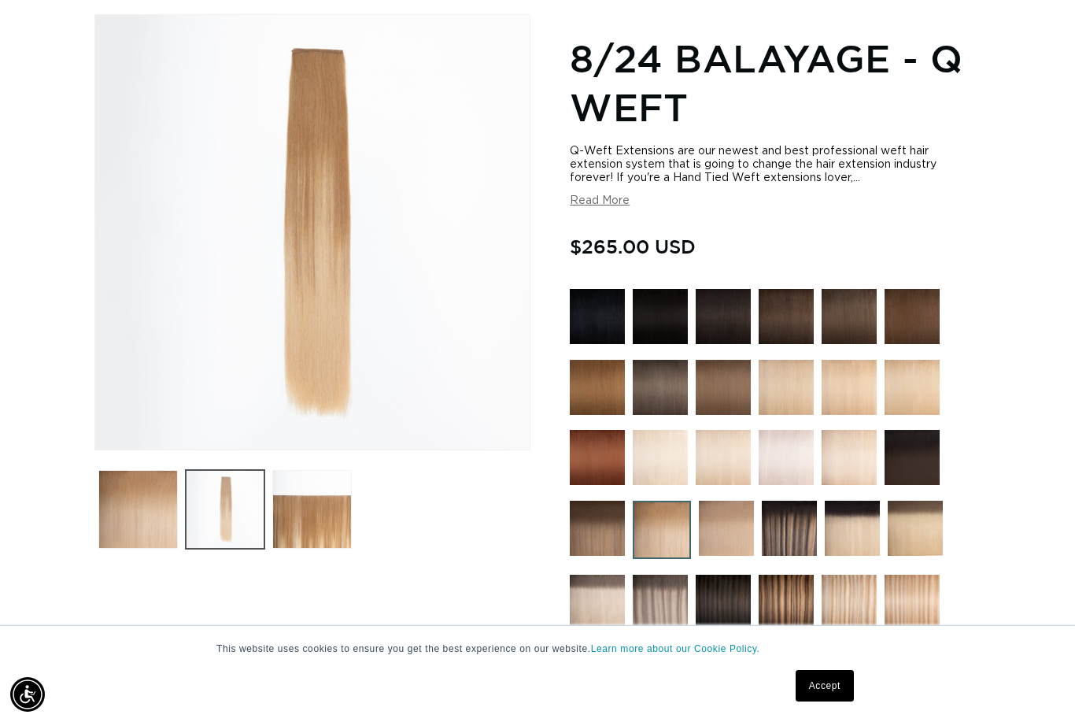
scroll to position [0, 963]
click at [725, 536] on img at bounding box center [726, 528] width 55 height 55
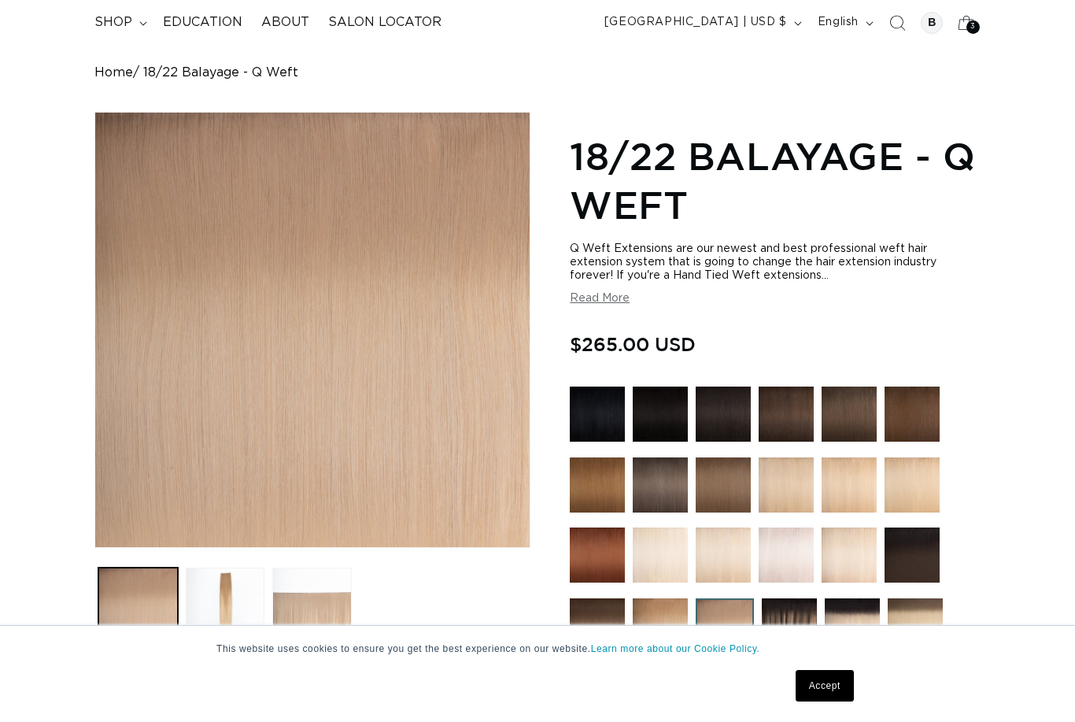
scroll to position [156, 0]
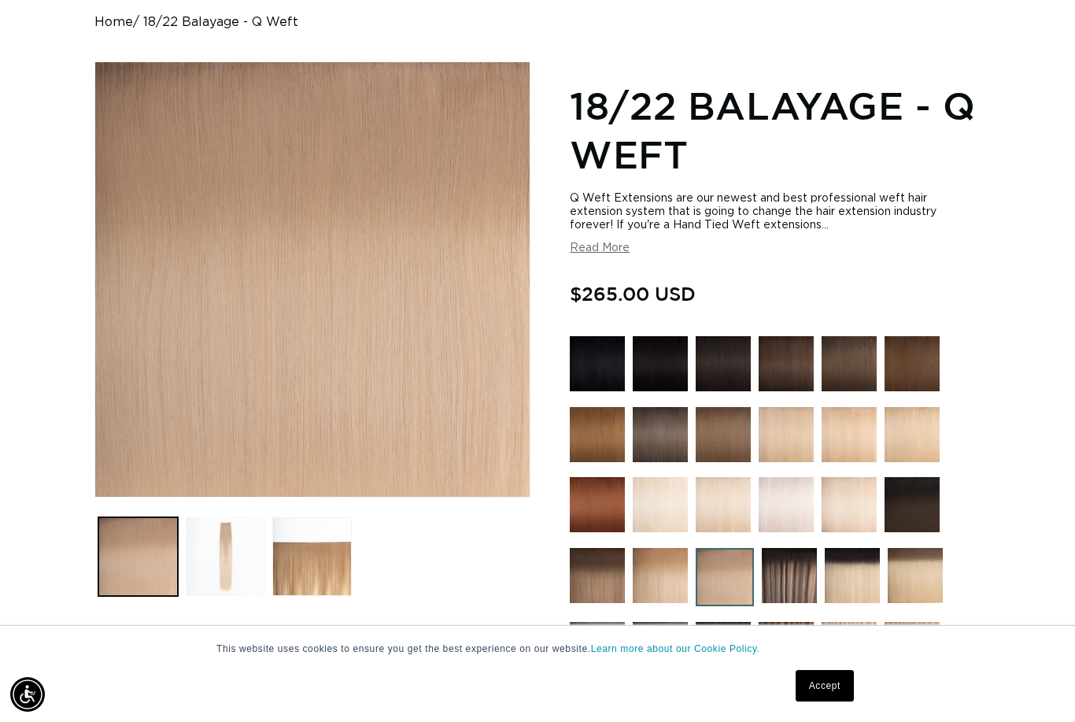
click at [194, 534] on button "Load image 2 in gallery view" at bounding box center [225, 556] width 79 height 79
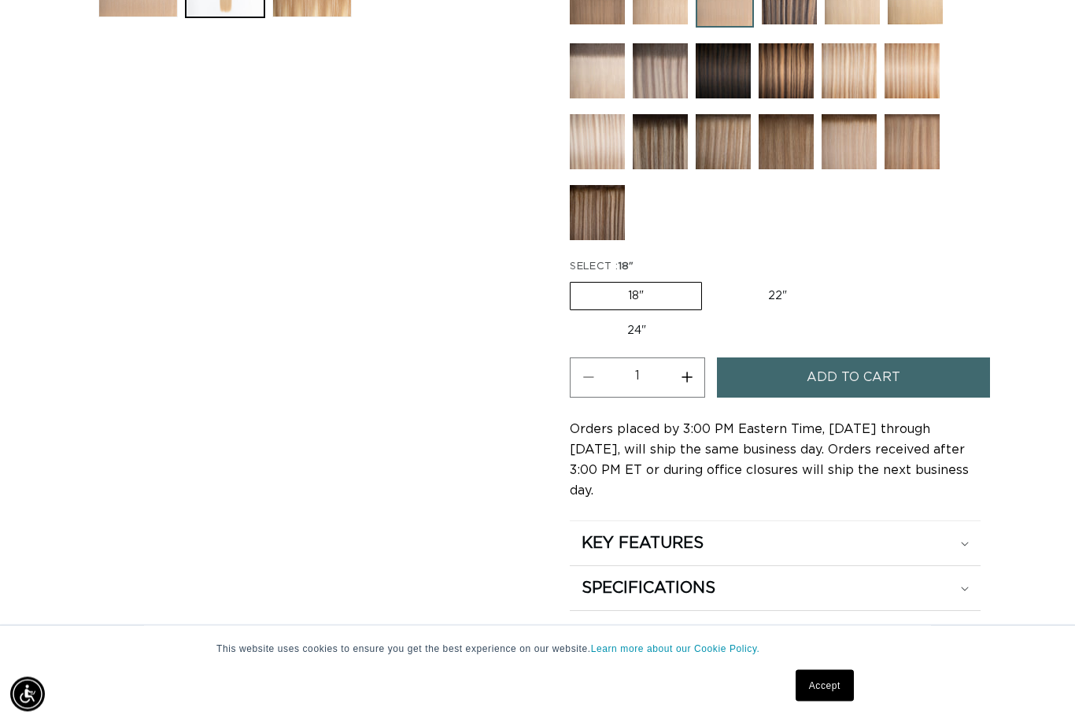
scroll to position [734, 0]
click at [692, 357] on button "Increase quantity for 18/22 Balayage - Q Weft" at bounding box center [686, 377] width 35 height 40
type input "3"
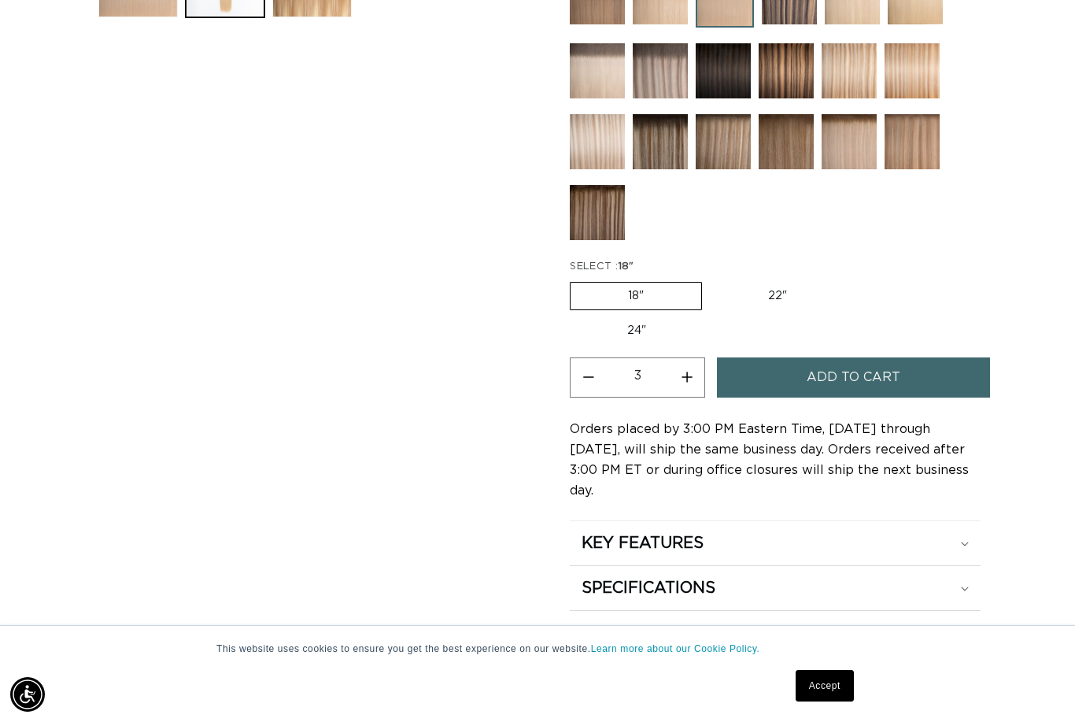
click at [811, 357] on span "Add to cart" at bounding box center [854, 377] width 94 height 40
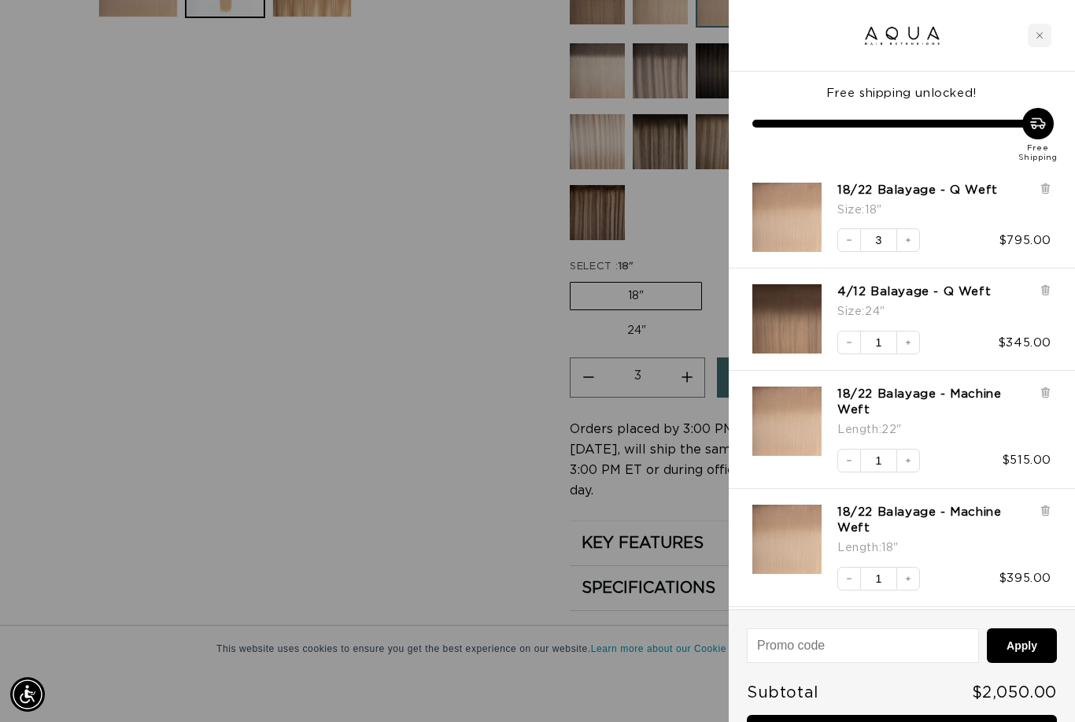
scroll to position [0, 963]
click at [1048, 189] on icon at bounding box center [1045, 189] width 6 height 8
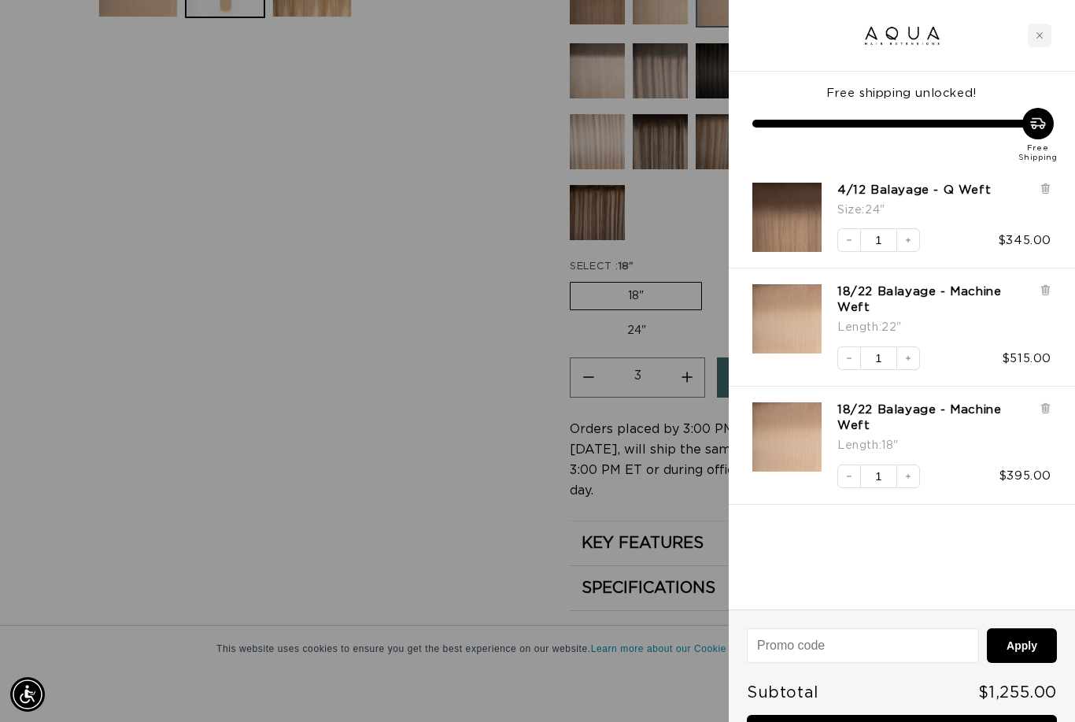
scroll to position [0, 1927]
click at [1047, 289] on icon at bounding box center [1045, 291] width 6 height 8
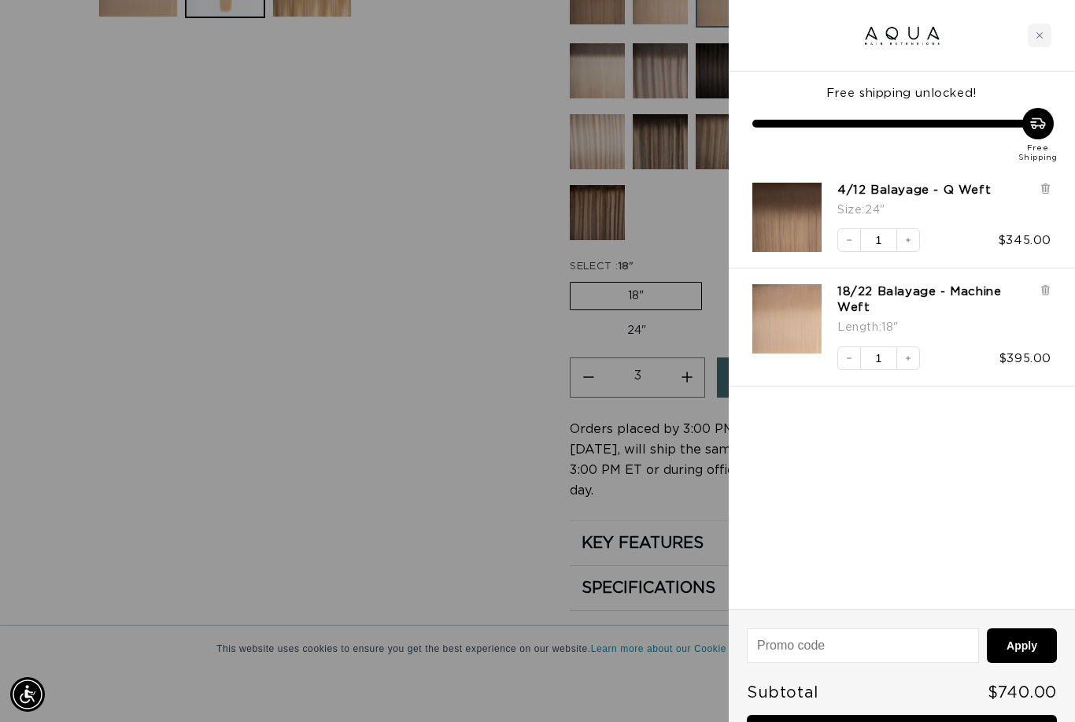
scroll to position [0, 0]
click at [1045, 290] on icon at bounding box center [1045, 291] width 6 height 8
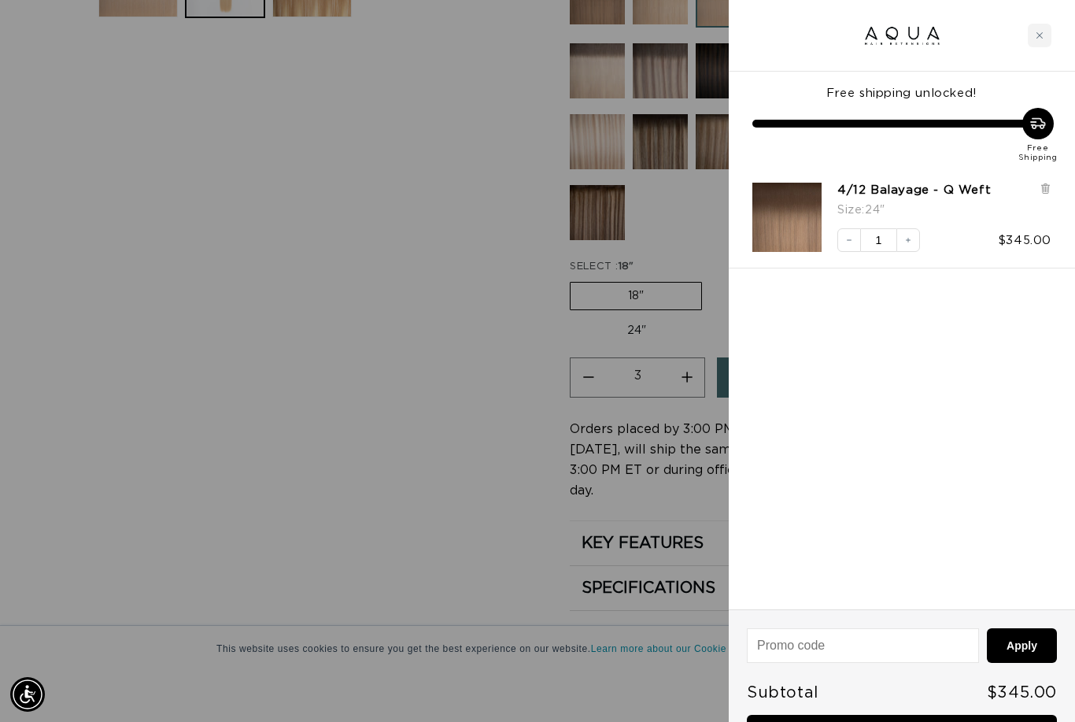
click at [438, 400] on div at bounding box center [537, 361] width 1075 height 722
